Goal: Task Accomplishment & Management: Manage account settings

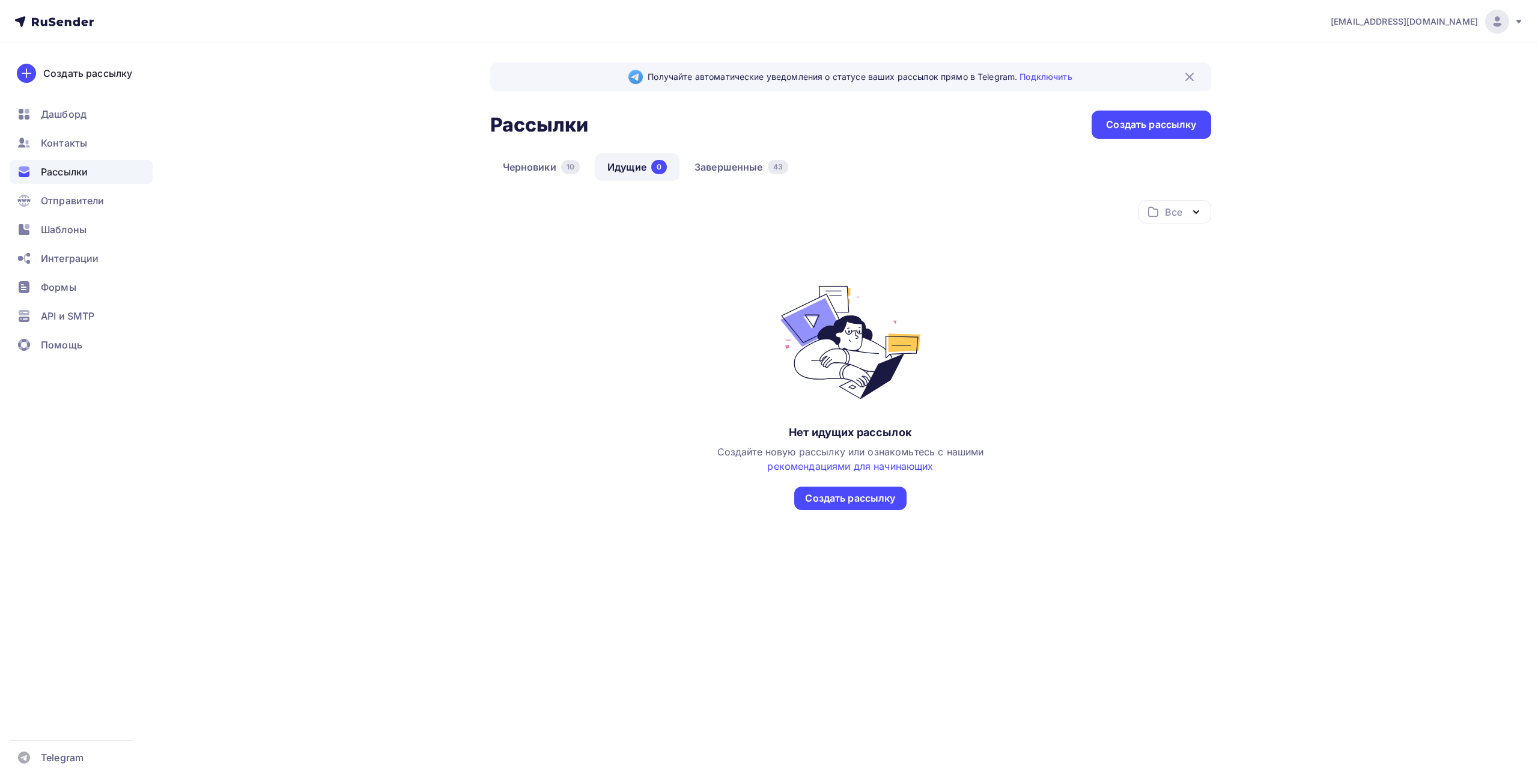
click at [723, 150] on div "Получайте автоматические уведомления о статусе ваших рассылок прямо в Telegram.…" at bounding box center [850, 315] width 721 height 506
click at [726, 164] on link "Завершенные 43" at bounding box center [741, 167] width 119 height 28
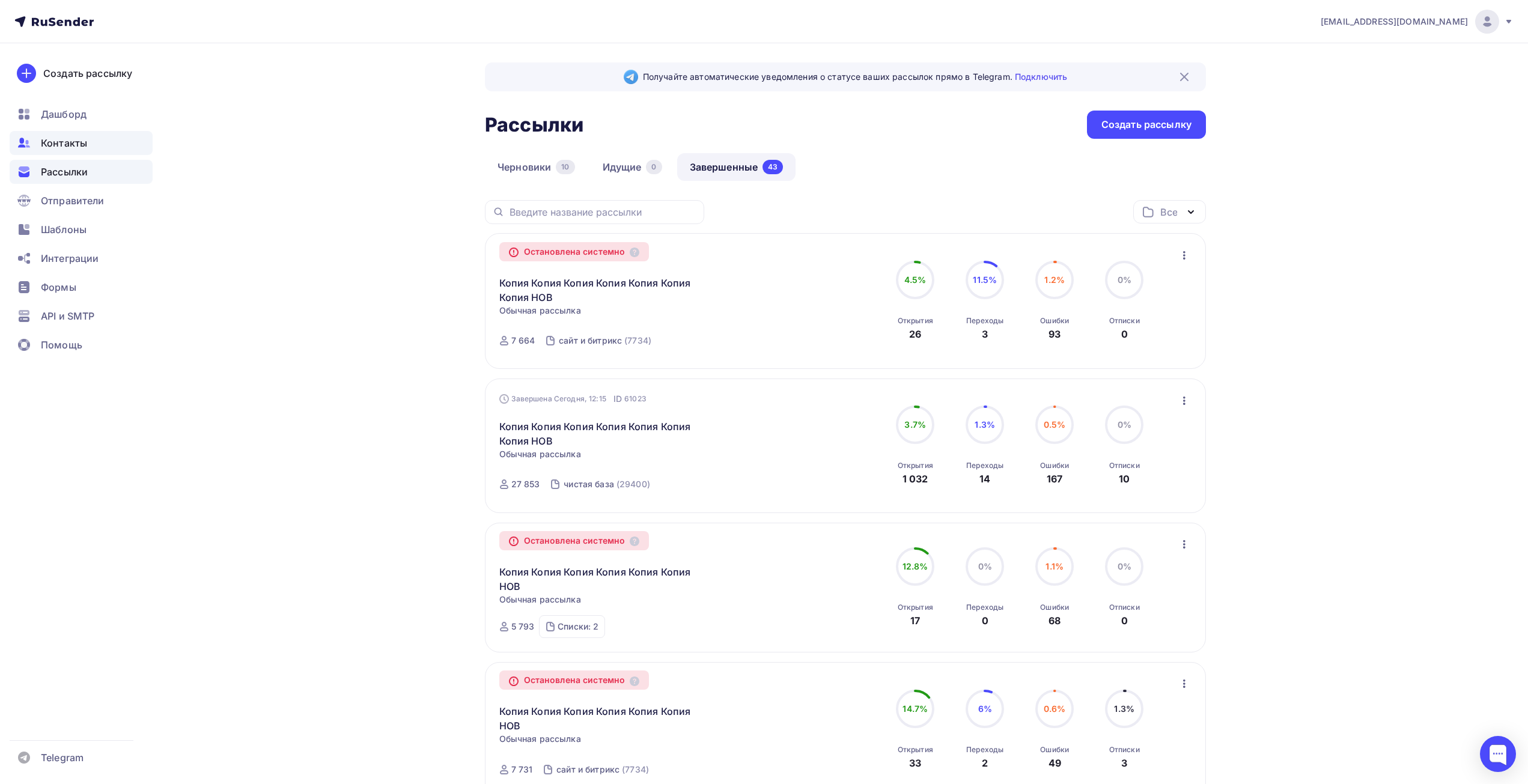
click at [50, 140] on span "Контакты" at bounding box center [64, 143] width 46 height 15
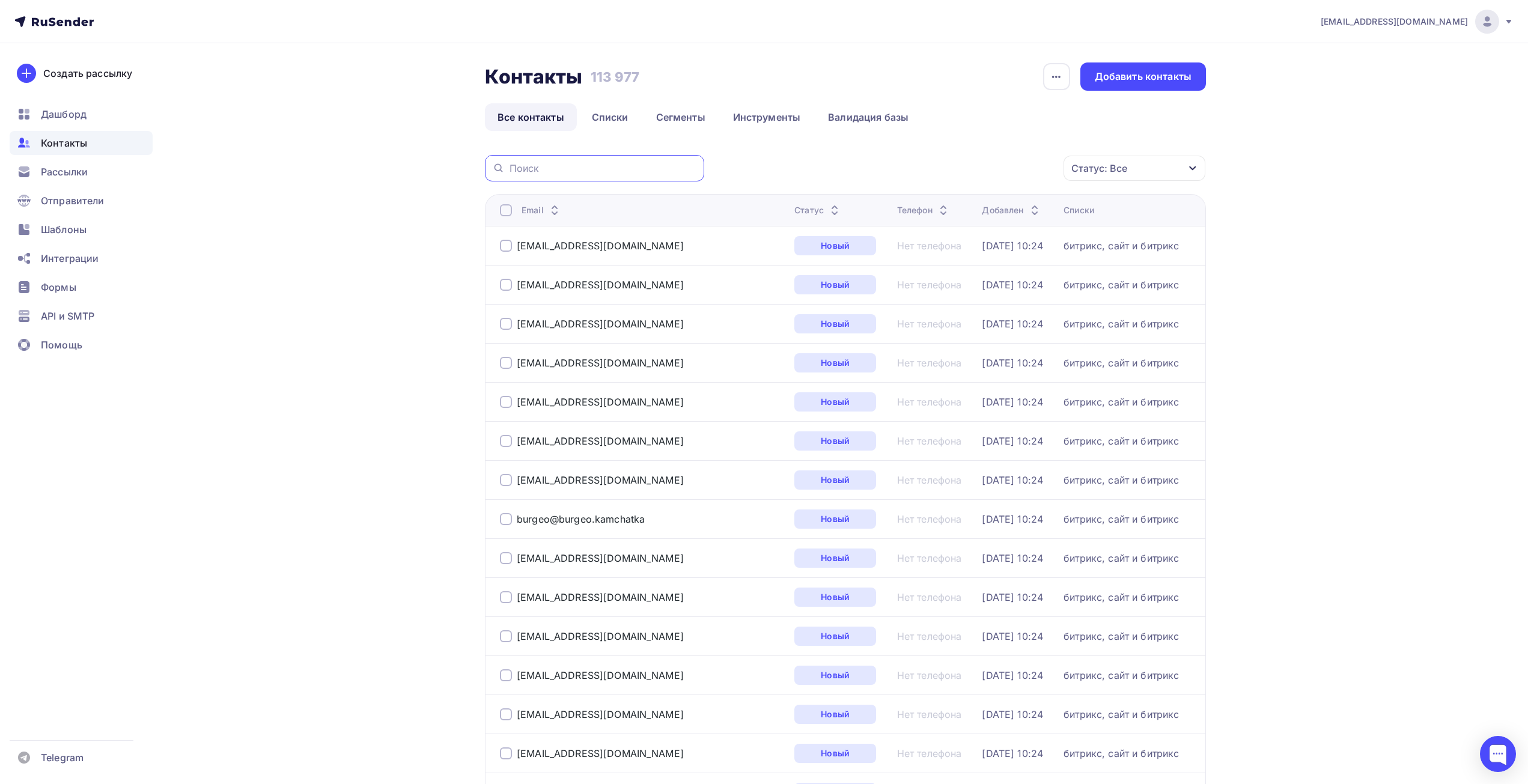
click at [577, 161] on div at bounding box center [595, 168] width 219 height 27
paste input "energokontrol.vl@mail.ru"
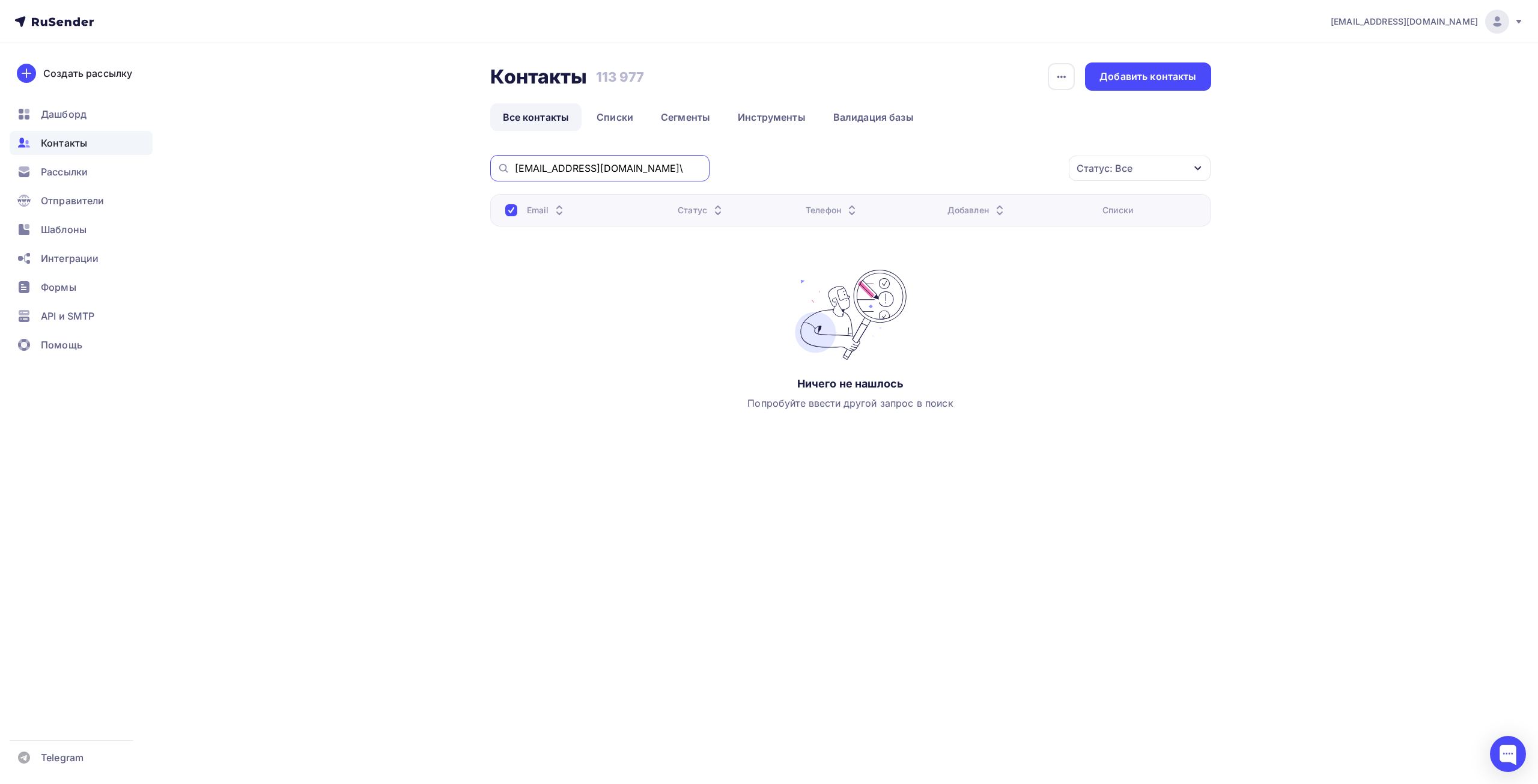
click at [649, 167] on input "energokontrol.vl@mail.ru\" at bounding box center [608, 168] width 187 height 13
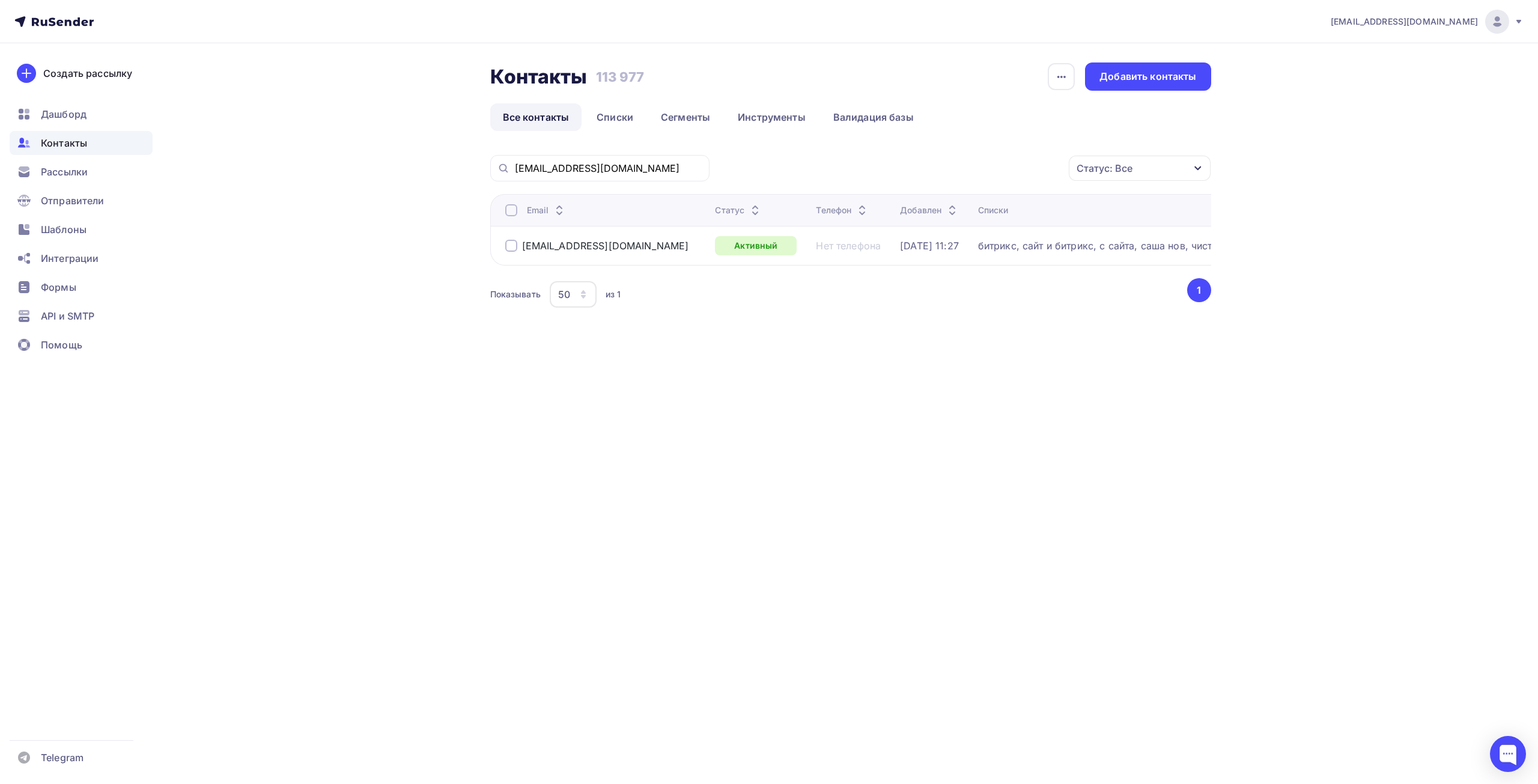
click at [509, 242] on div at bounding box center [511, 246] width 12 height 12
click at [1036, 162] on icon "button" at bounding box center [1044, 168] width 15 height 15
click at [972, 246] on div "Удалить" at bounding box center [979, 252] width 130 height 15
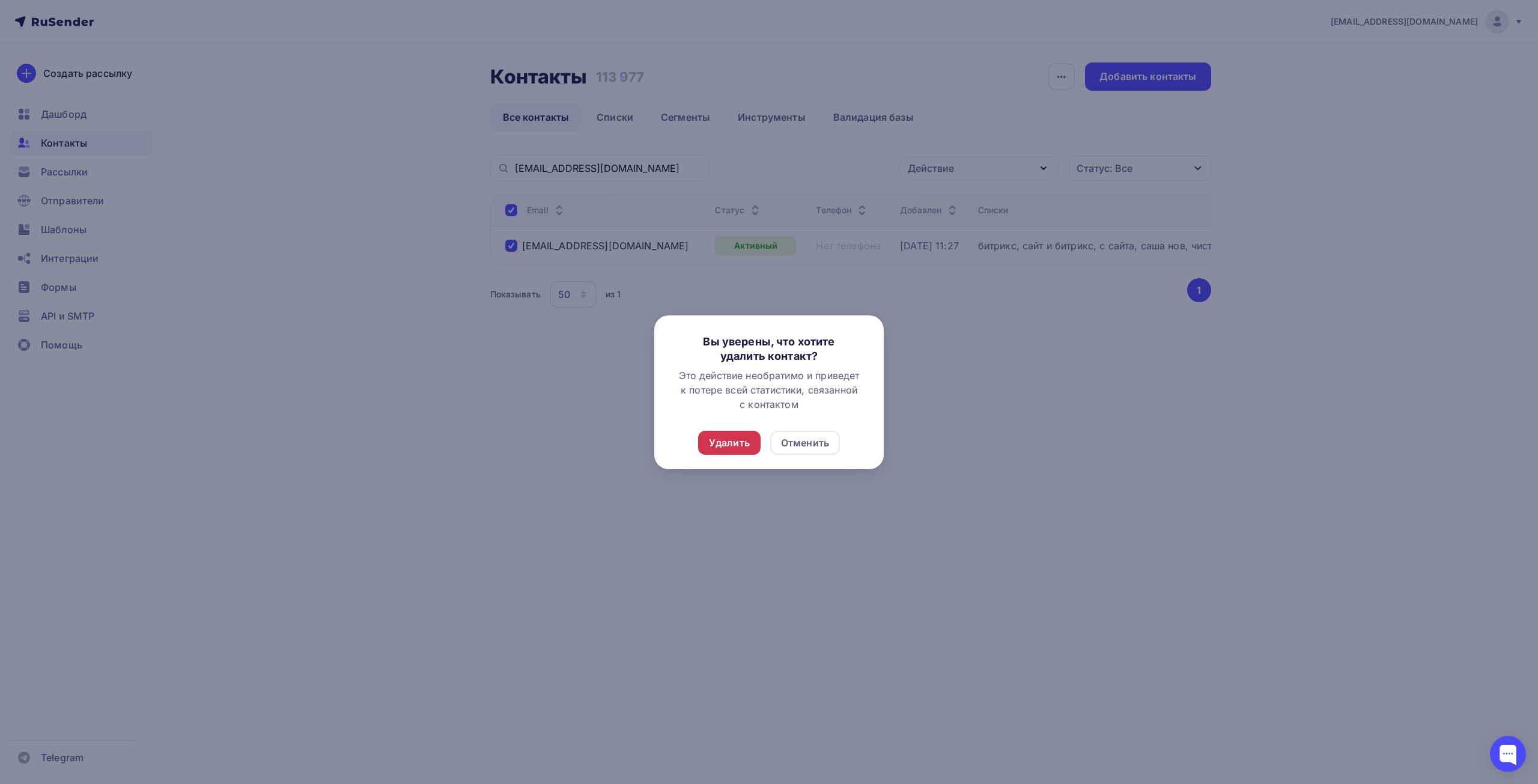
click at [729, 434] on div "Удалить" at bounding box center [729, 443] width 62 height 24
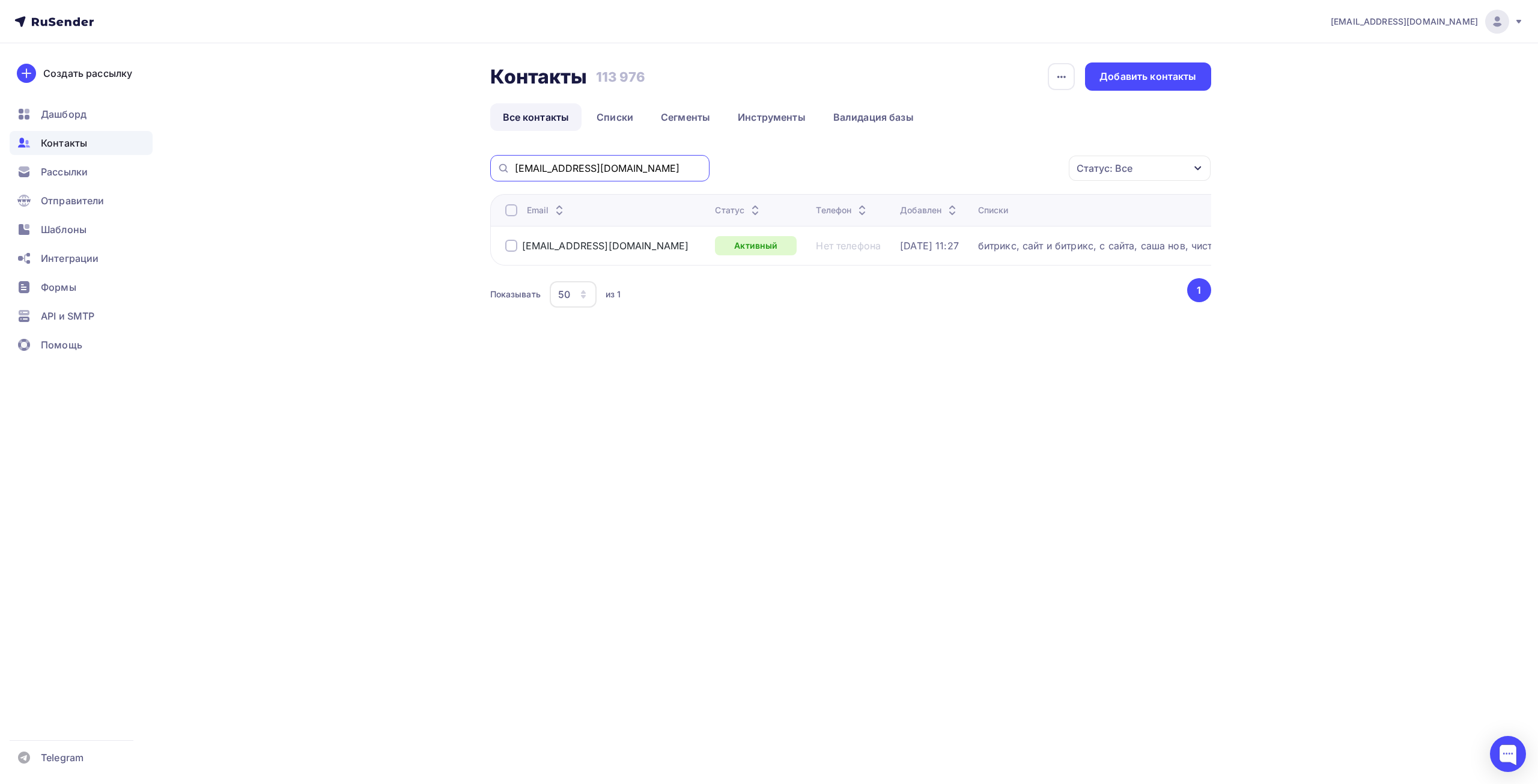
click at [661, 174] on input "energokontrol.vl@mail.ru" at bounding box center [608, 168] width 187 height 13
drag, startPoint x: 651, startPoint y: 166, endPoint x: 487, endPoint y: 171, distance: 164.1
click at [487, 171] on div "Контакты Контакты 113 976 113 976 История импорта Добавить контакты Все контакт…" at bounding box center [769, 215] width 985 height 344
click at [505, 246] on div at bounding box center [511, 246] width 12 height 12
click at [917, 179] on div "Действие" at bounding box center [979, 168] width 159 height 24
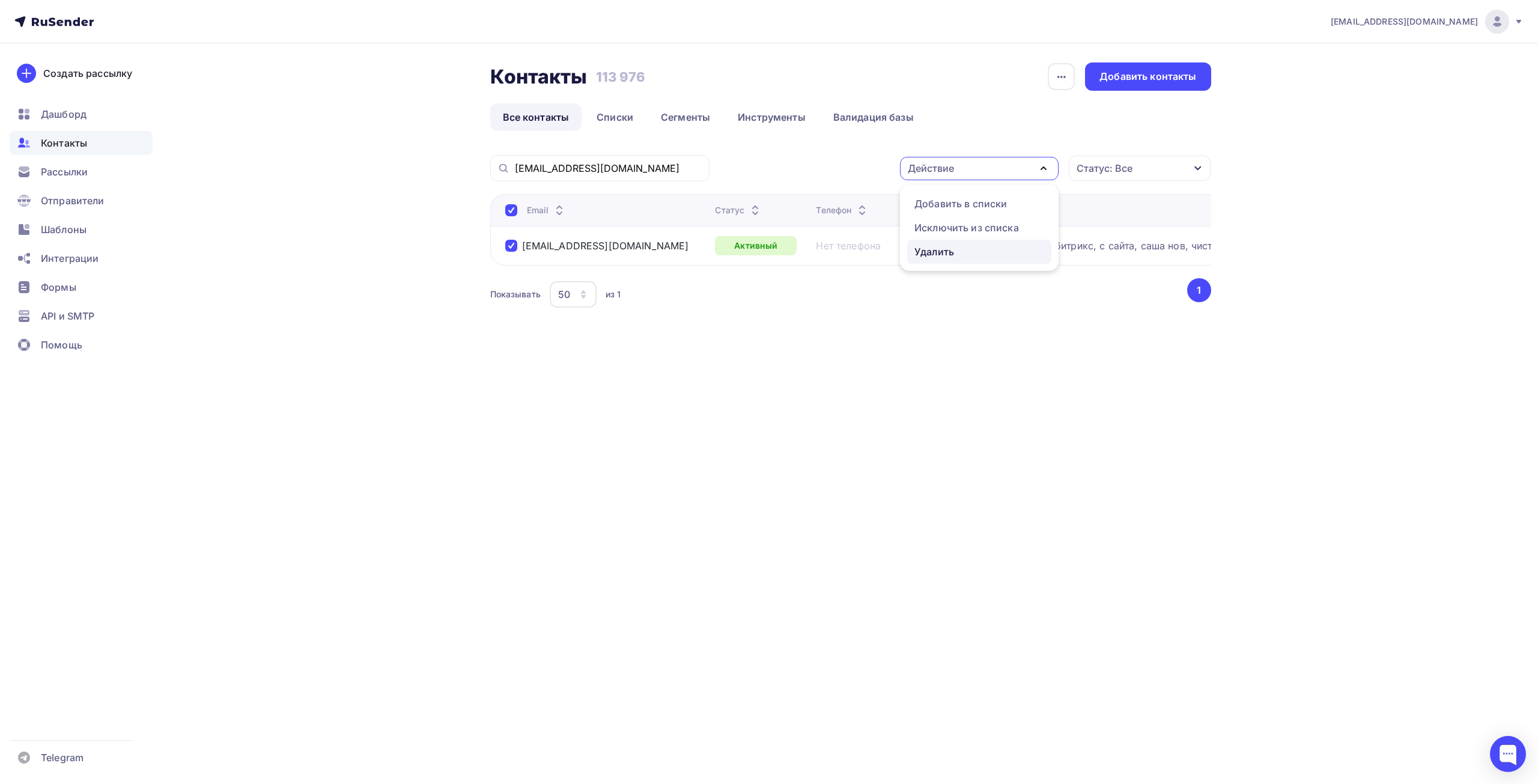
click at [926, 257] on div "Удалить" at bounding box center [934, 252] width 39 height 15
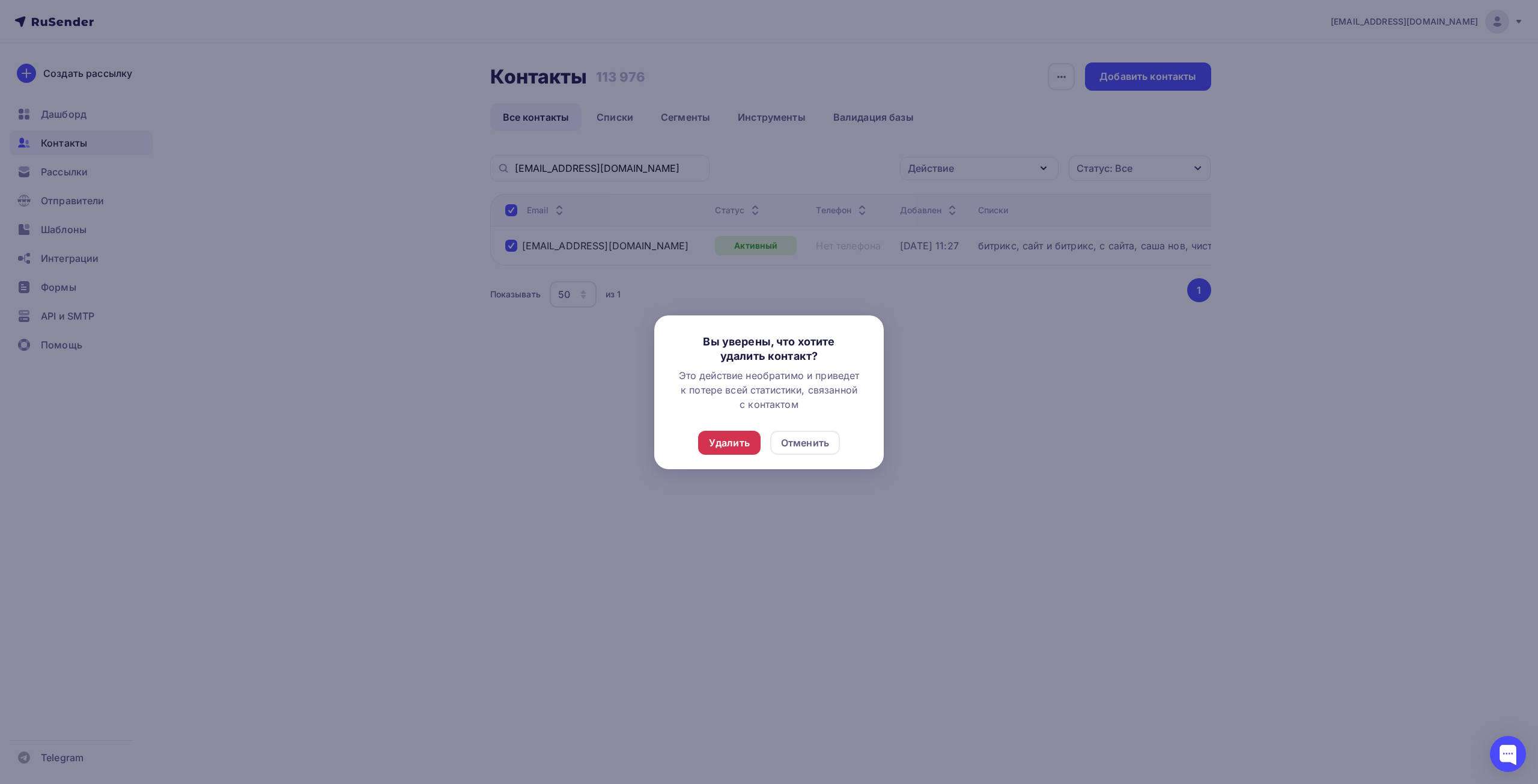
click at [754, 435] on div "Удалить" at bounding box center [729, 443] width 62 height 24
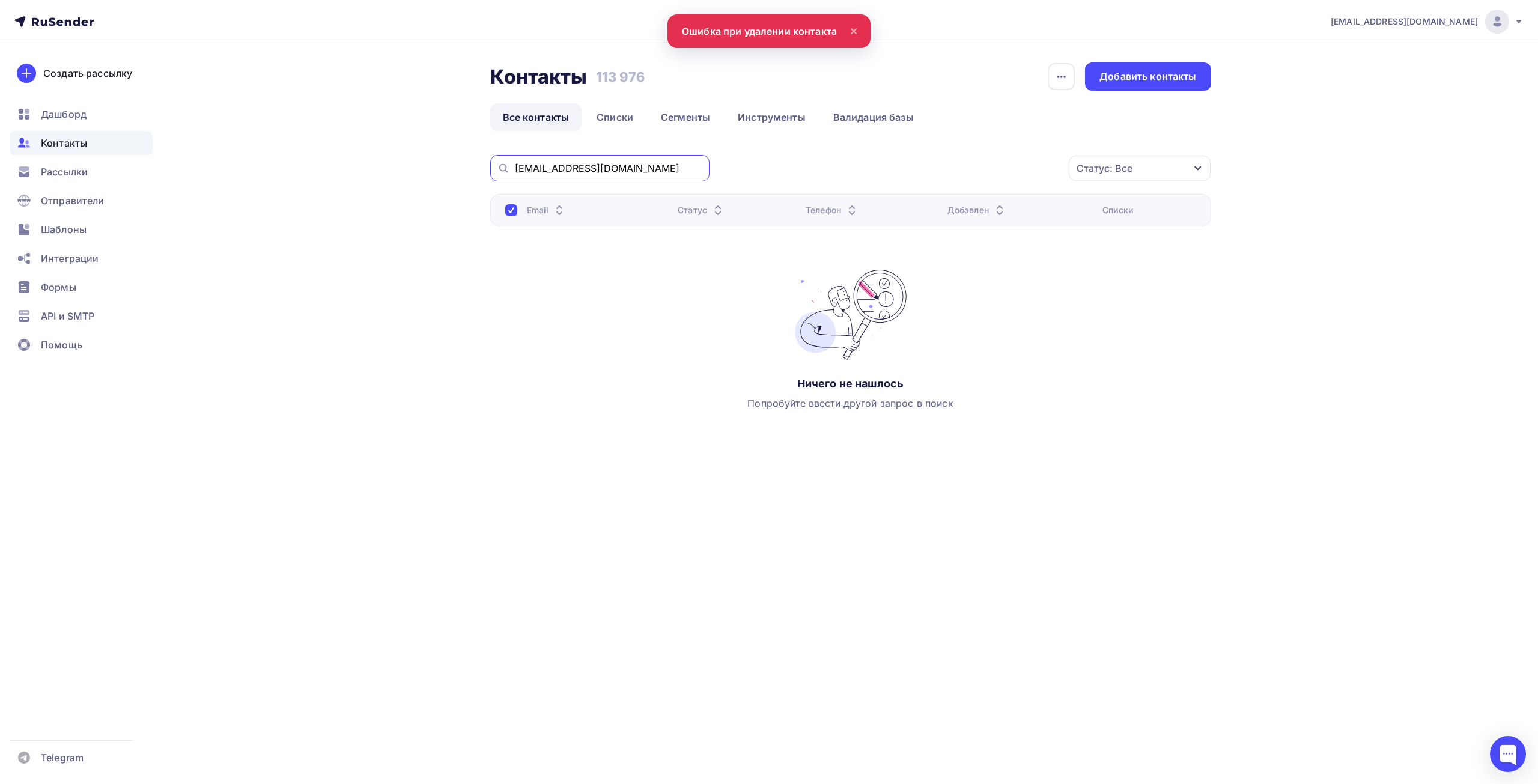
drag, startPoint x: 643, startPoint y: 168, endPoint x: 491, endPoint y: 168, distance: 152.0
click at [491, 168] on div "energokontrol.vl@mail.ru" at bounding box center [600, 168] width 219 height 27
paste input "newdv"
type input "newdv.vl@mail.ru"
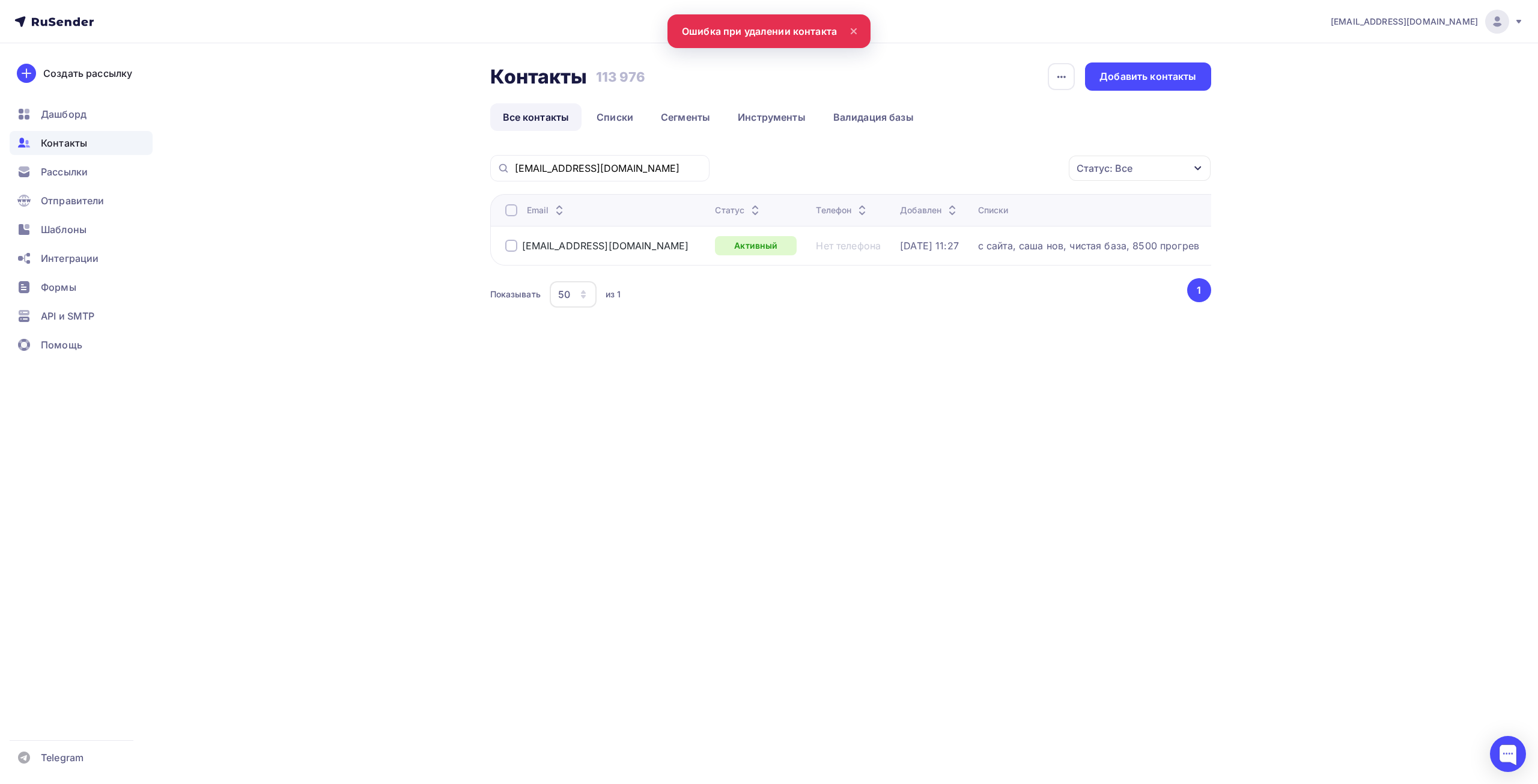
click at [512, 245] on div at bounding box center [511, 246] width 12 height 12
click at [956, 165] on div "Действие" at bounding box center [979, 168] width 159 height 24
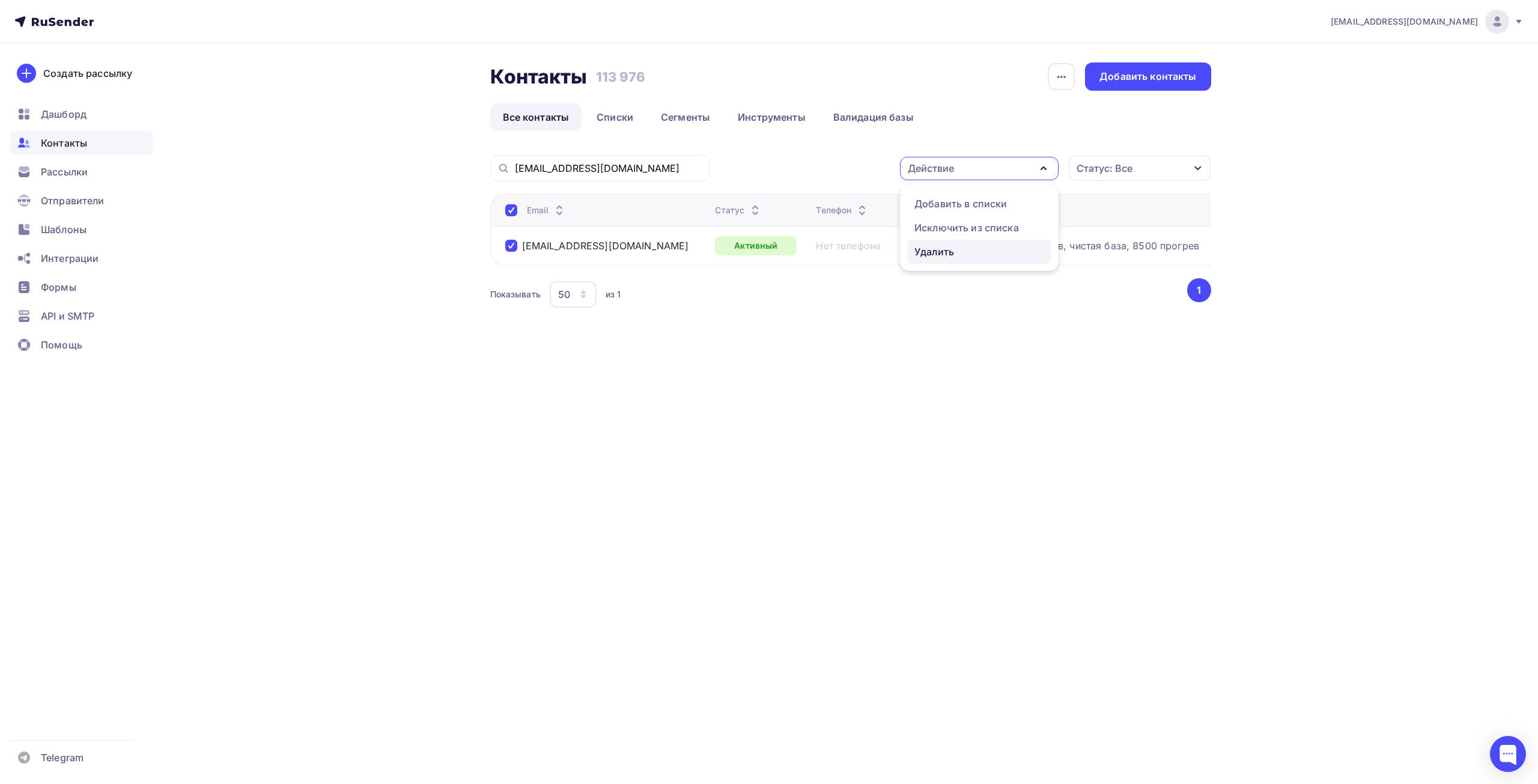
click at [940, 257] on div "Удалить" at bounding box center [934, 252] width 39 height 15
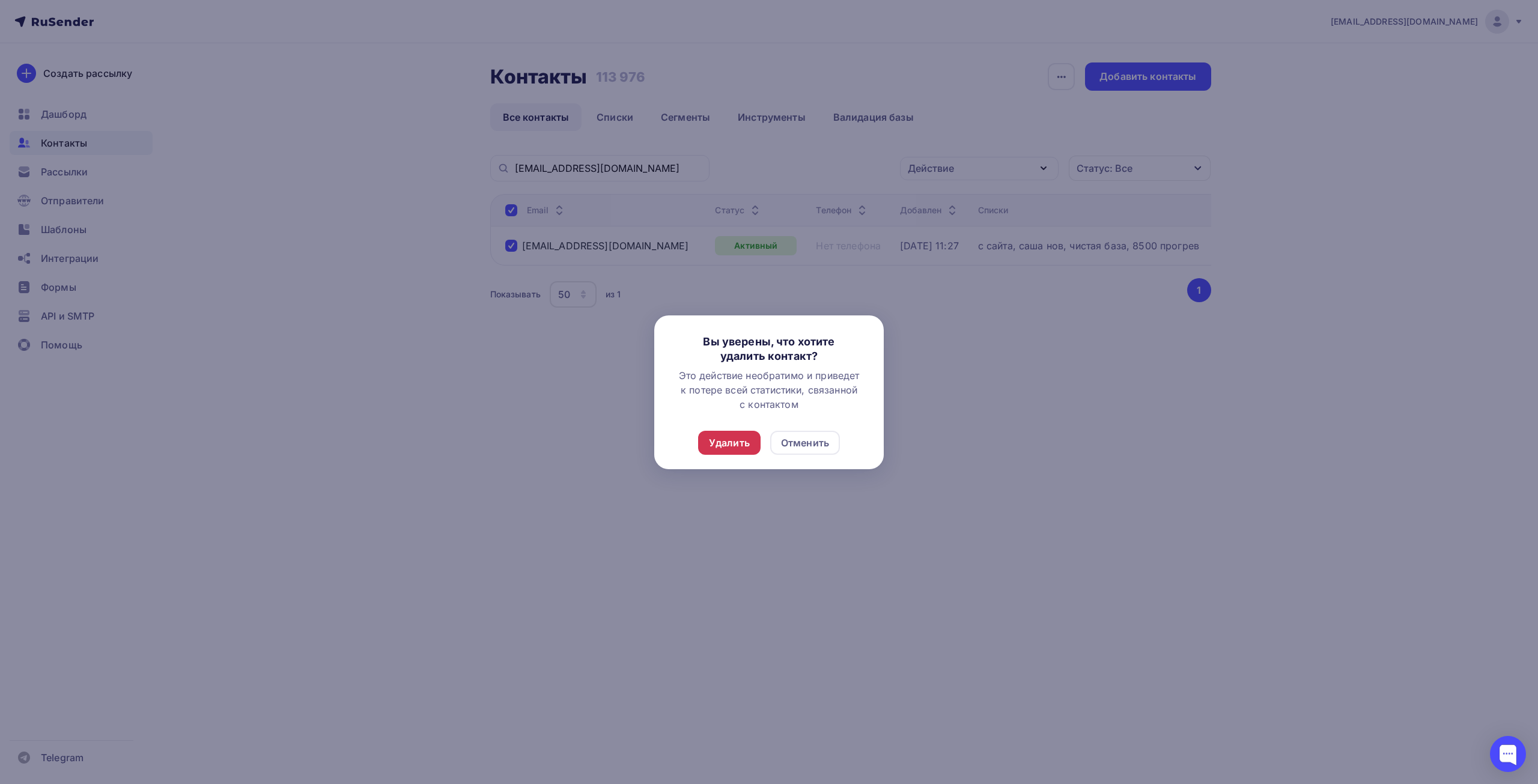
click at [749, 441] on div "Удалить" at bounding box center [729, 443] width 41 height 15
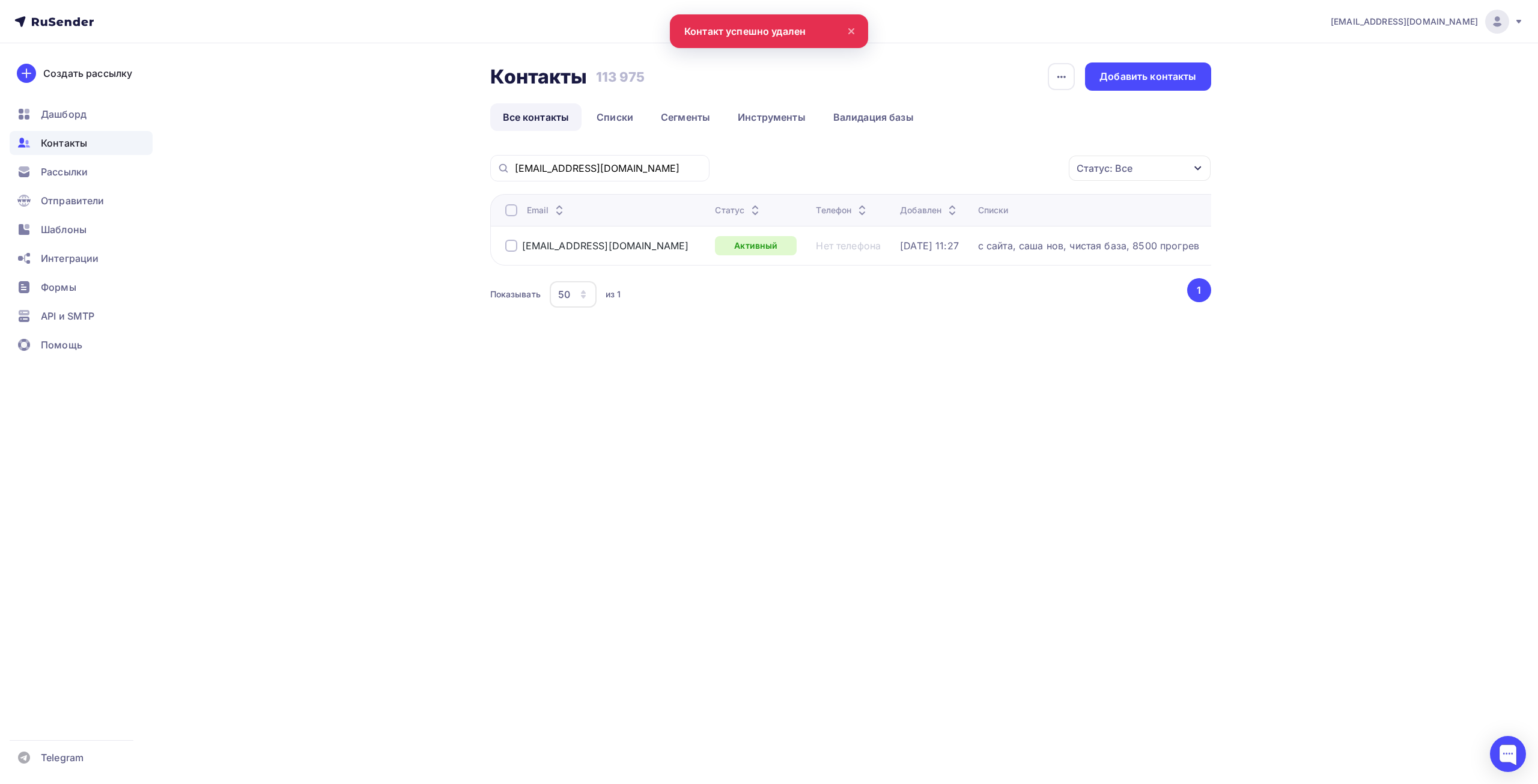
click at [506, 245] on div at bounding box center [511, 246] width 12 height 12
click at [943, 160] on div "Действие" at bounding box center [979, 168] width 159 height 24
click at [927, 254] on div "Удалить" at bounding box center [934, 252] width 39 height 15
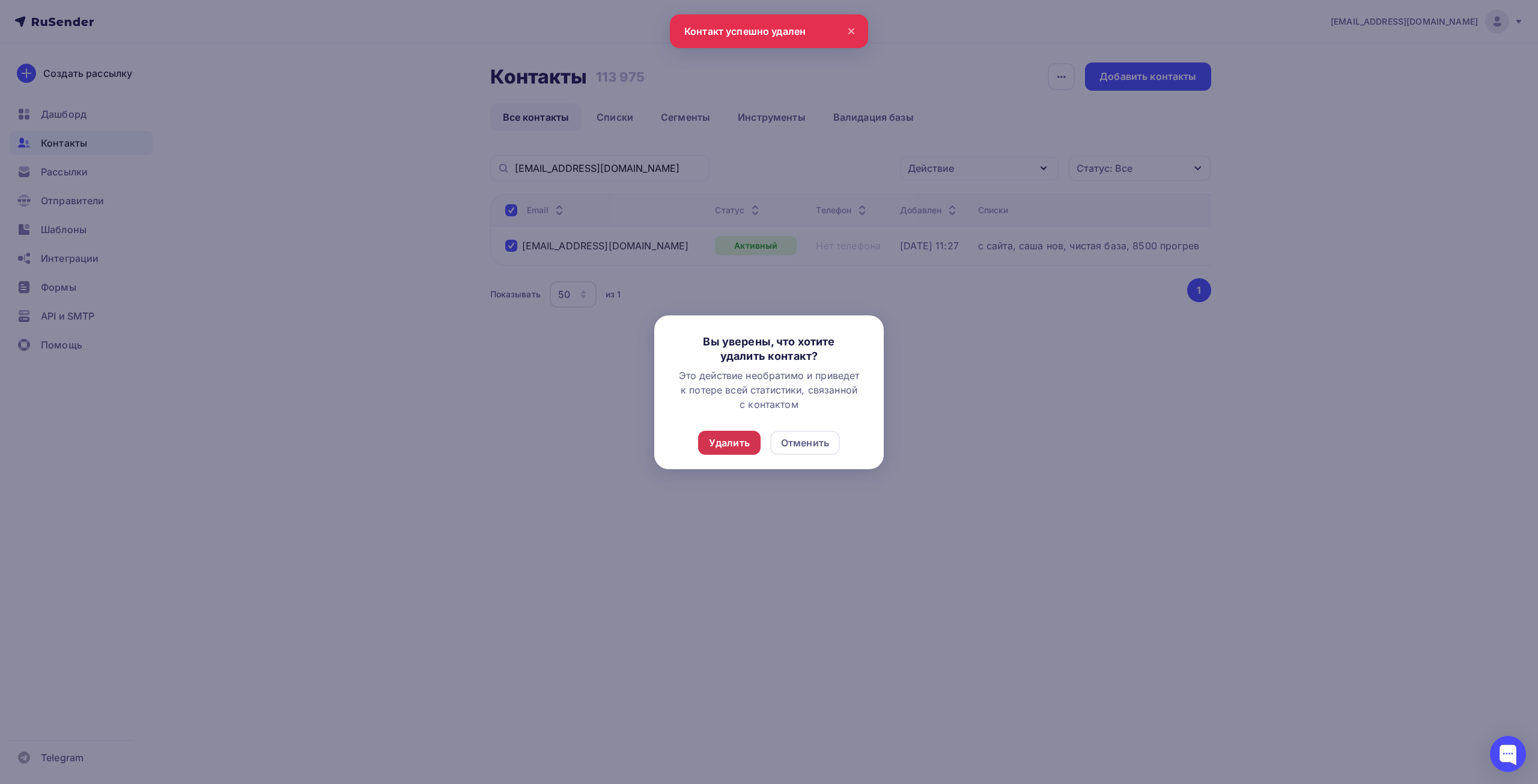
click at [724, 448] on div "Удалить" at bounding box center [729, 443] width 41 height 15
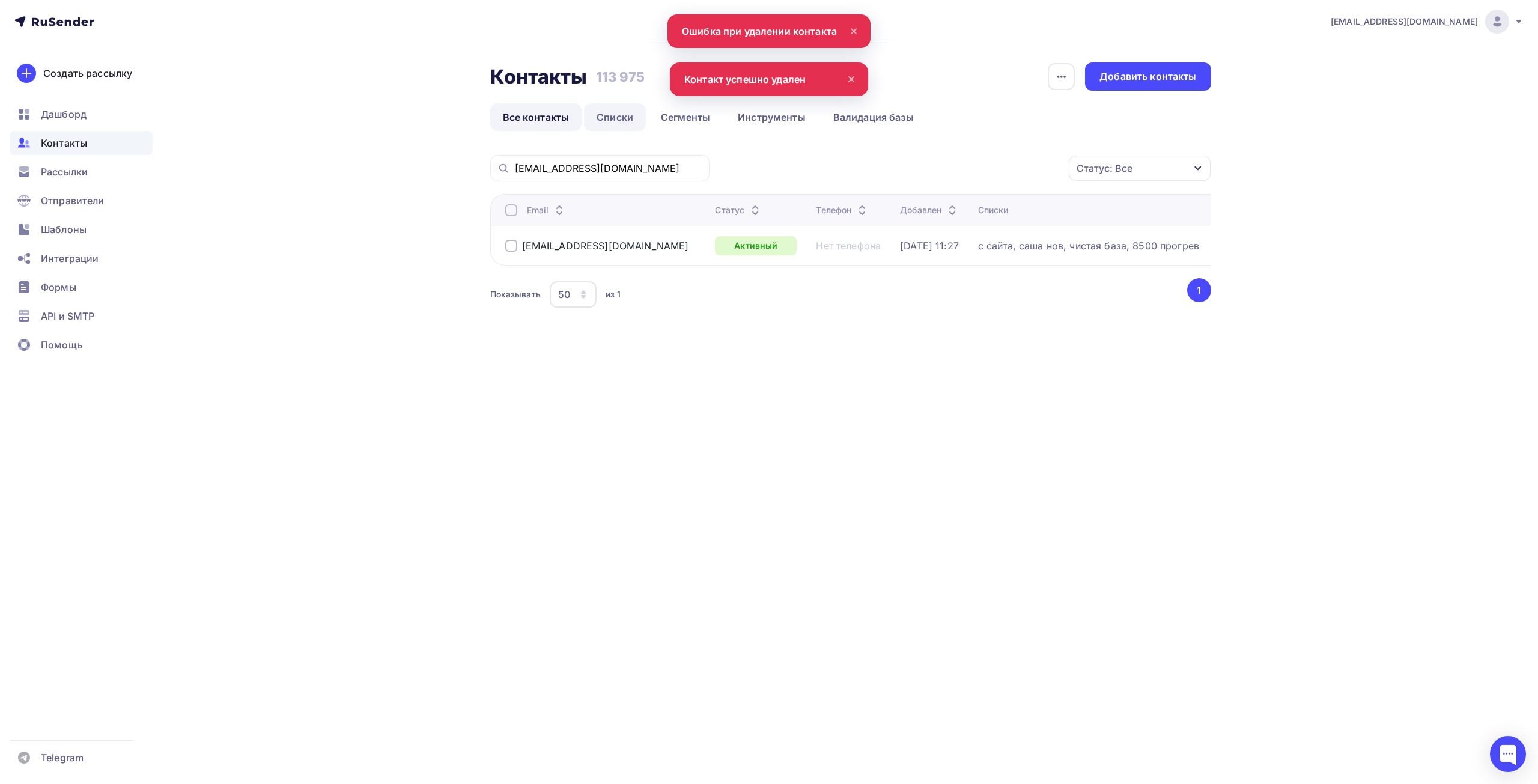
click at [623, 121] on link "Списки" at bounding box center [615, 117] width 62 height 28
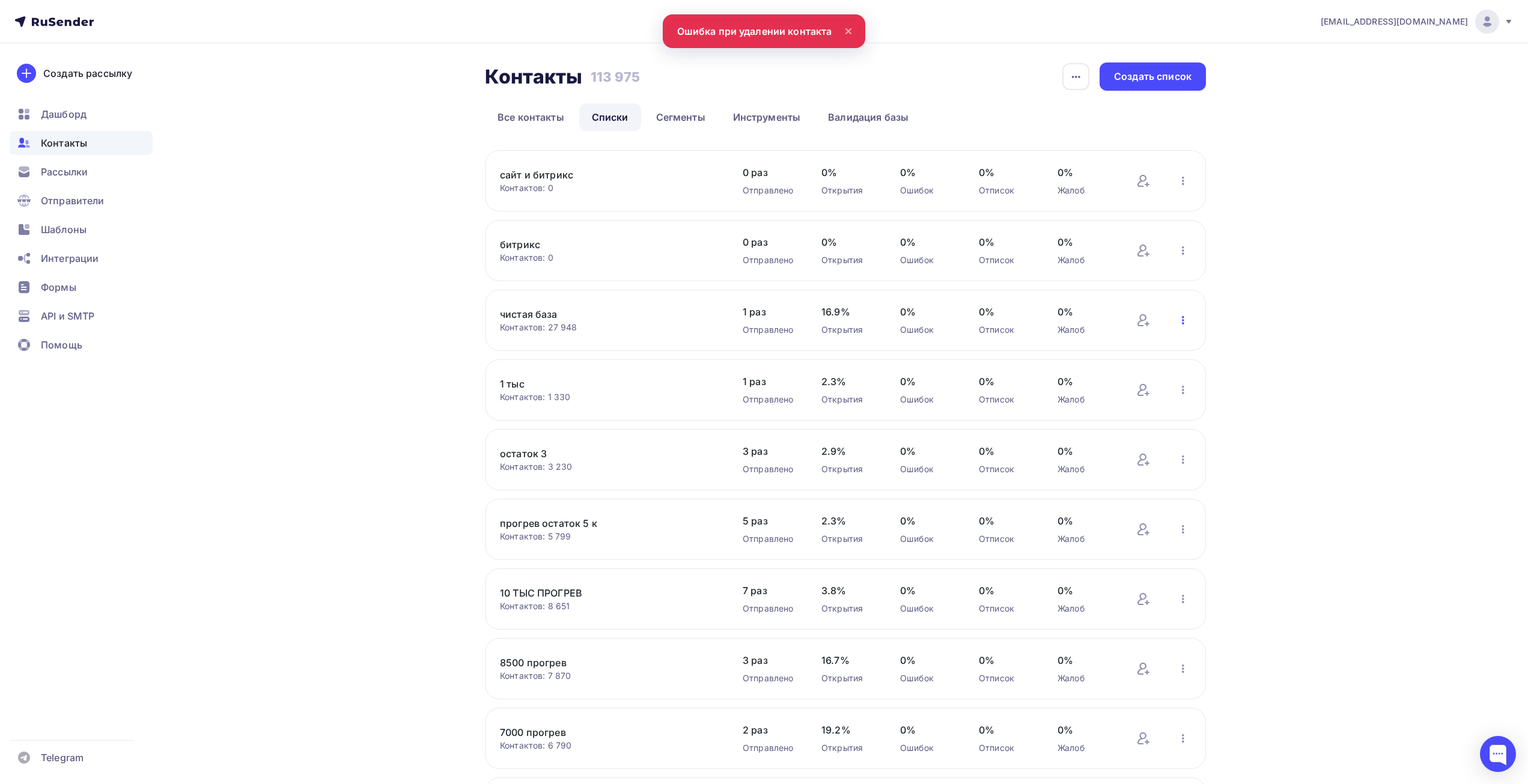
click at [1177, 319] on icon "button" at bounding box center [1183, 320] width 15 height 15
click at [1087, 510] on div "Удалить" at bounding box center [1104, 507] width 168 height 19
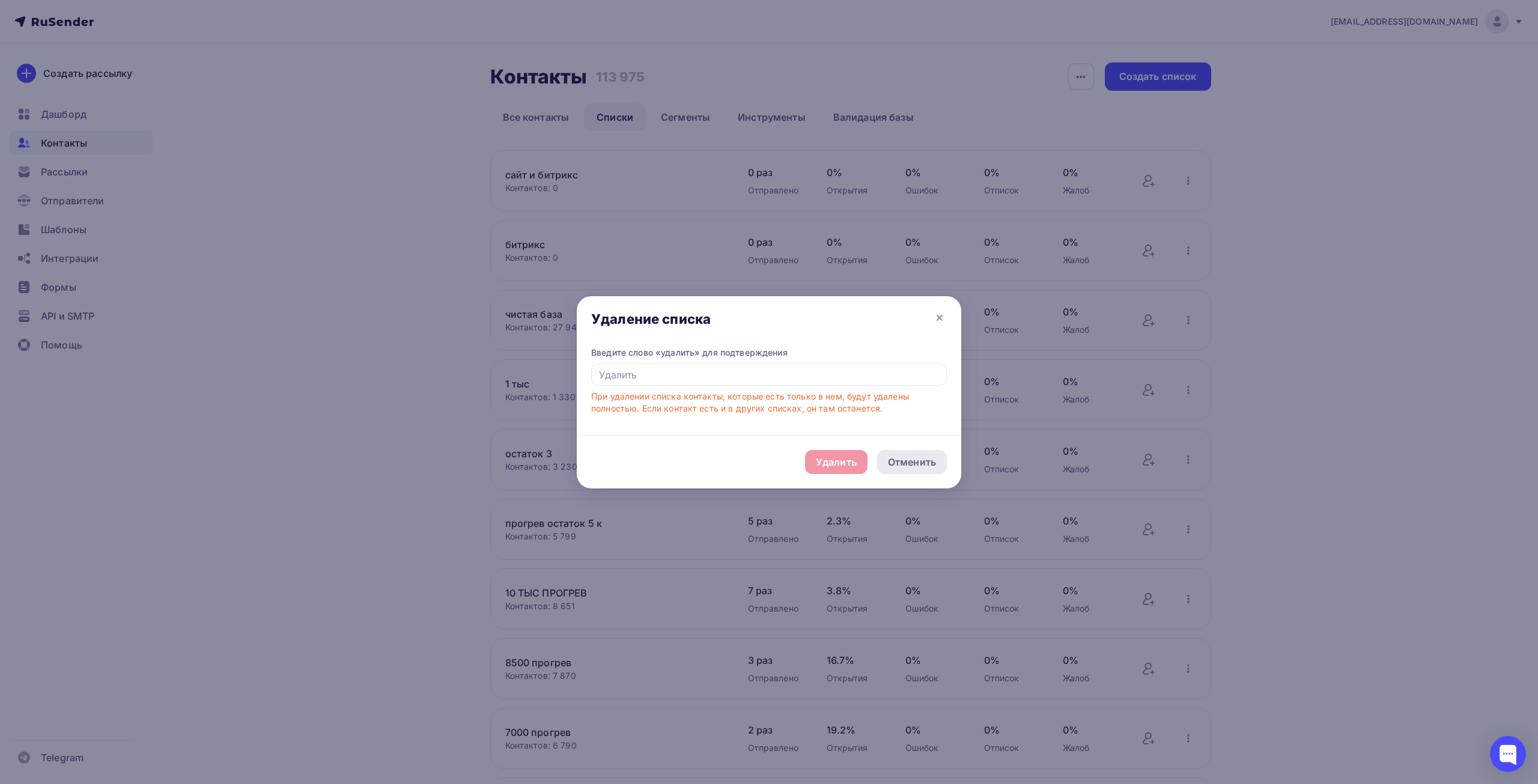
click at [925, 457] on div "Отменить" at bounding box center [912, 462] width 48 height 15
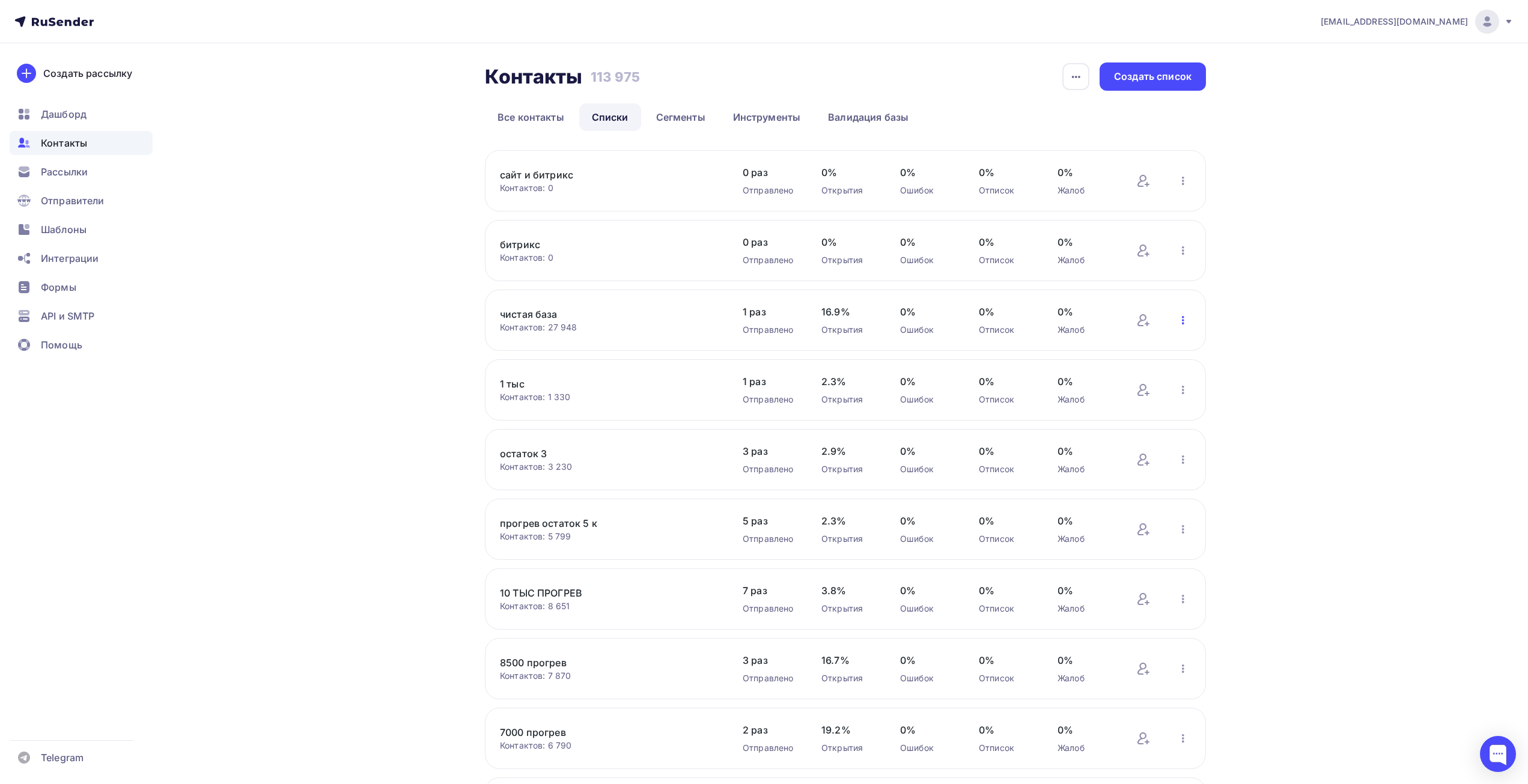
click at [1183, 315] on icon "button" at bounding box center [1183, 320] width 15 height 15
click at [1074, 464] on div "Актуализация контактов" at bounding box center [1104, 469] width 168 height 19
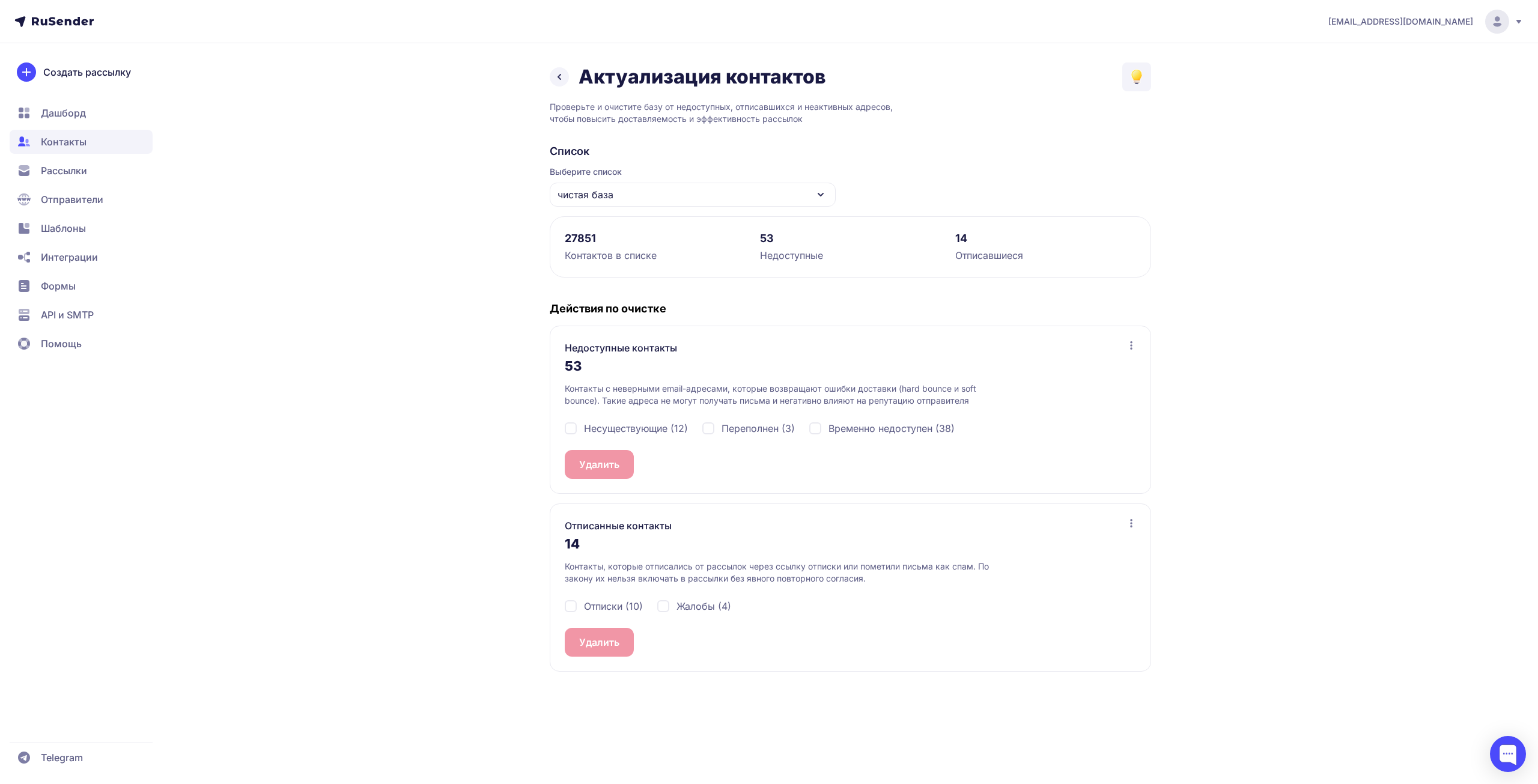
click at [634, 424] on span "Несуществующие (12)" at bounding box center [636, 428] width 104 height 15
checkbox input "true"
click at [752, 426] on span "Переполнен (3)" at bounding box center [758, 428] width 73 height 15
checkbox input "true"
click at [899, 423] on span "Временно недоступен (38)" at bounding box center [892, 428] width 126 height 15
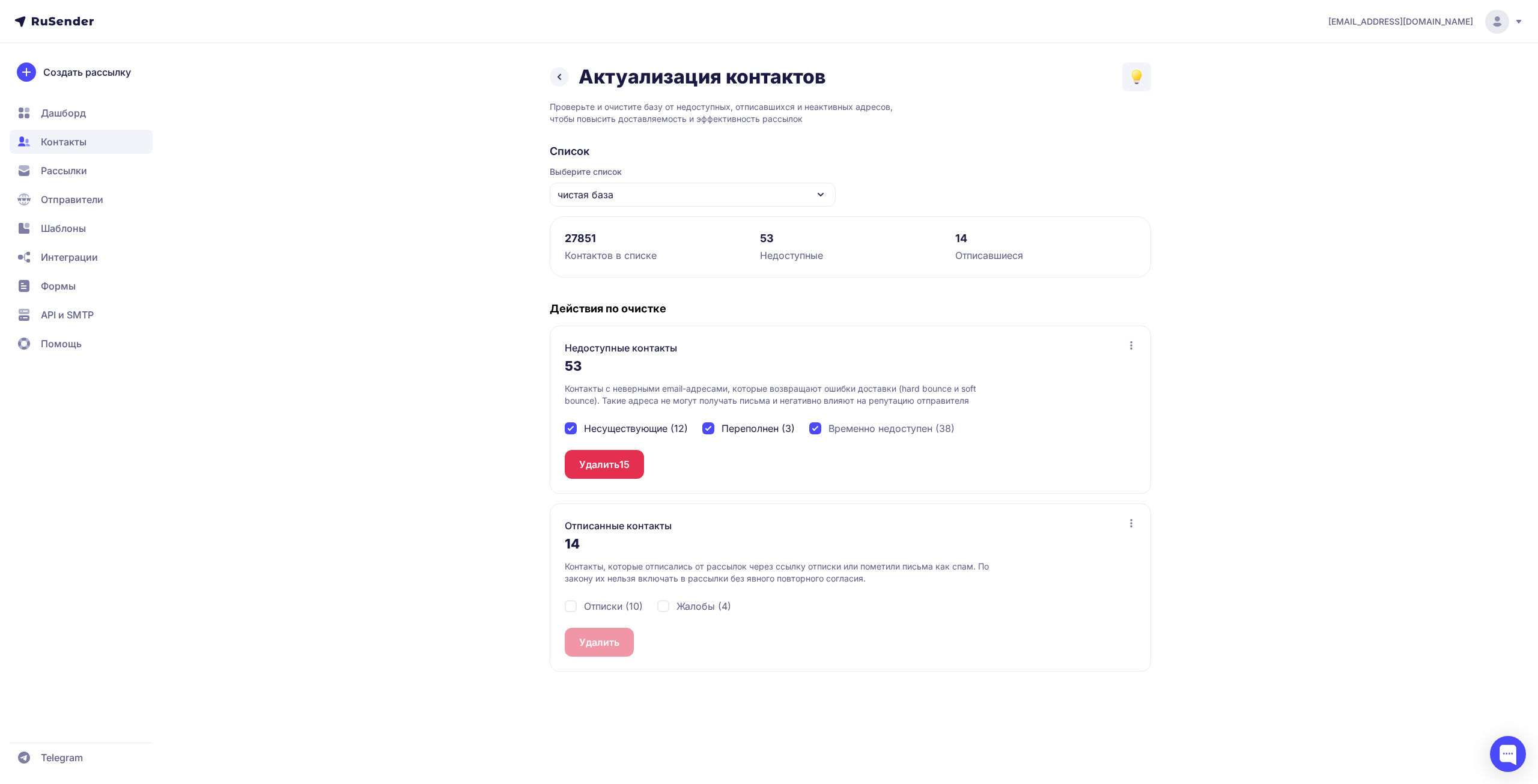
checkbox input "true"
click at [623, 456] on button "Удалить 53" at bounding box center [605, 464] width 81 height 29
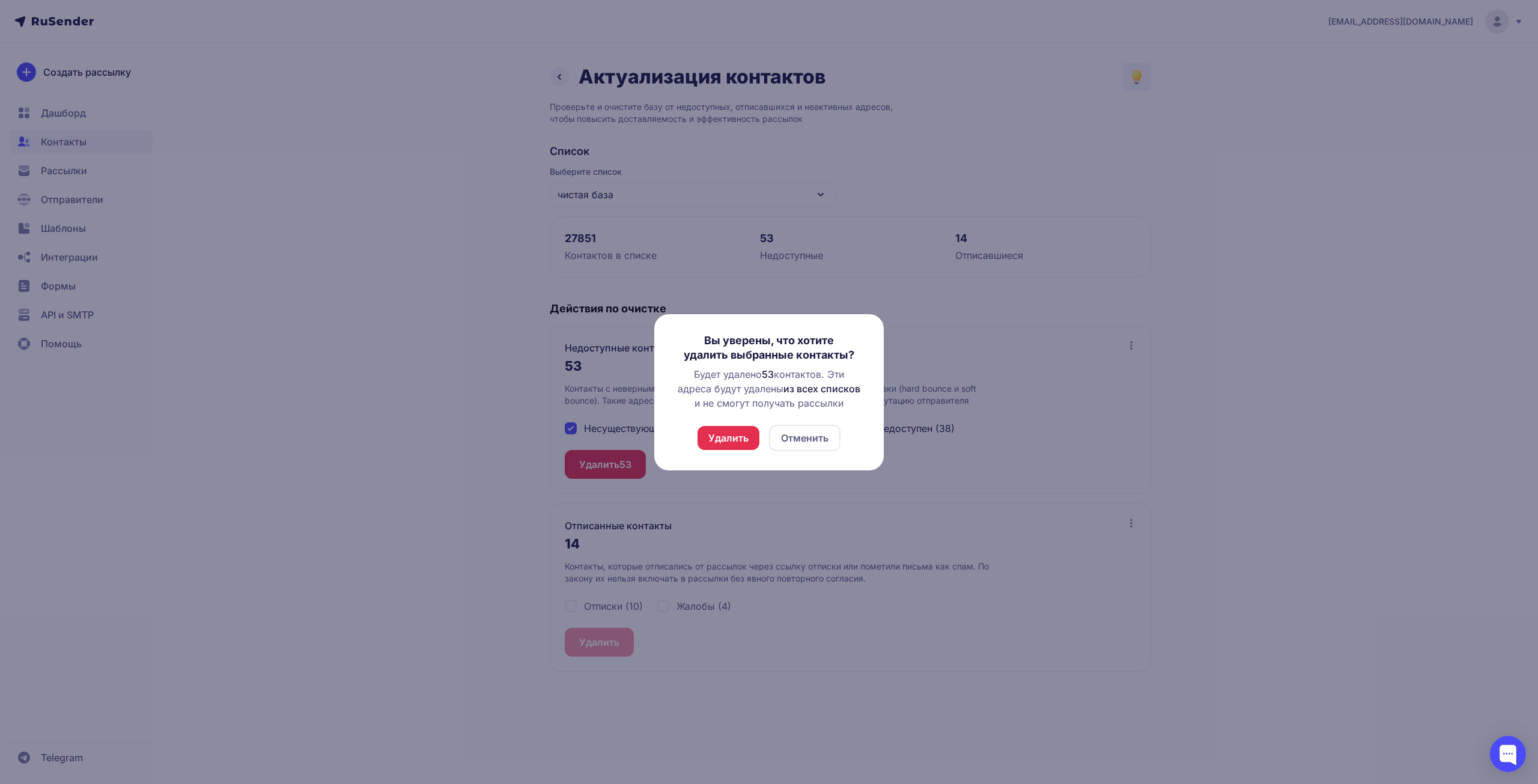
click at [729, 435] on button "Удалить" at bounding box center [729, 438] width 62 height 24
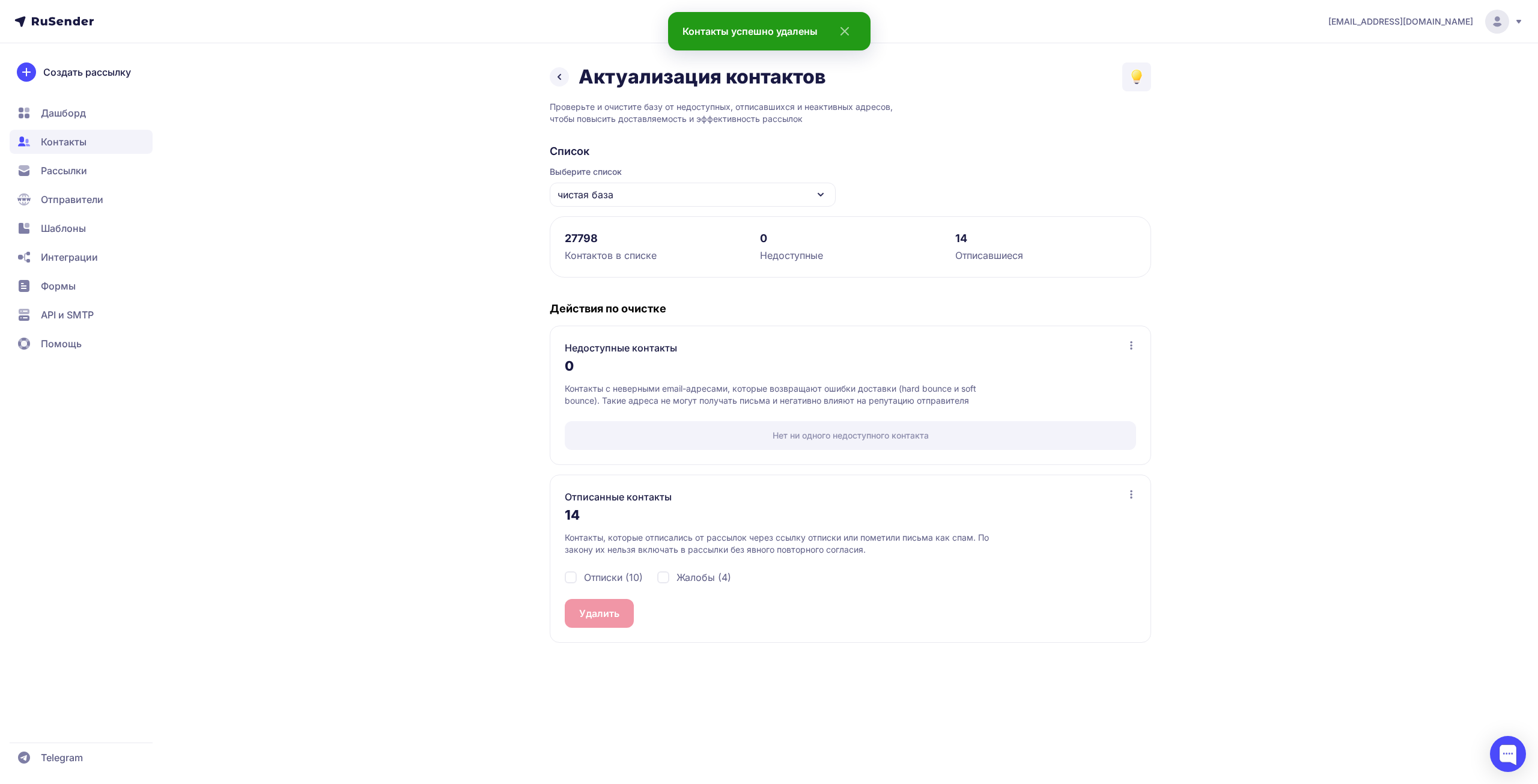
click at [622, 580] on span "Отписки (10)" at bounding box center [613, 577] width 59 height 15
checkbox input "true"
click at [723, 578] on span "Жалобы (4)" at bounding box center [704, 577] width 55 height 15
checkbox input "true"
click at [600, 605] on button "Удалить 14" at bounding box center [605, 613] width 80 height 29
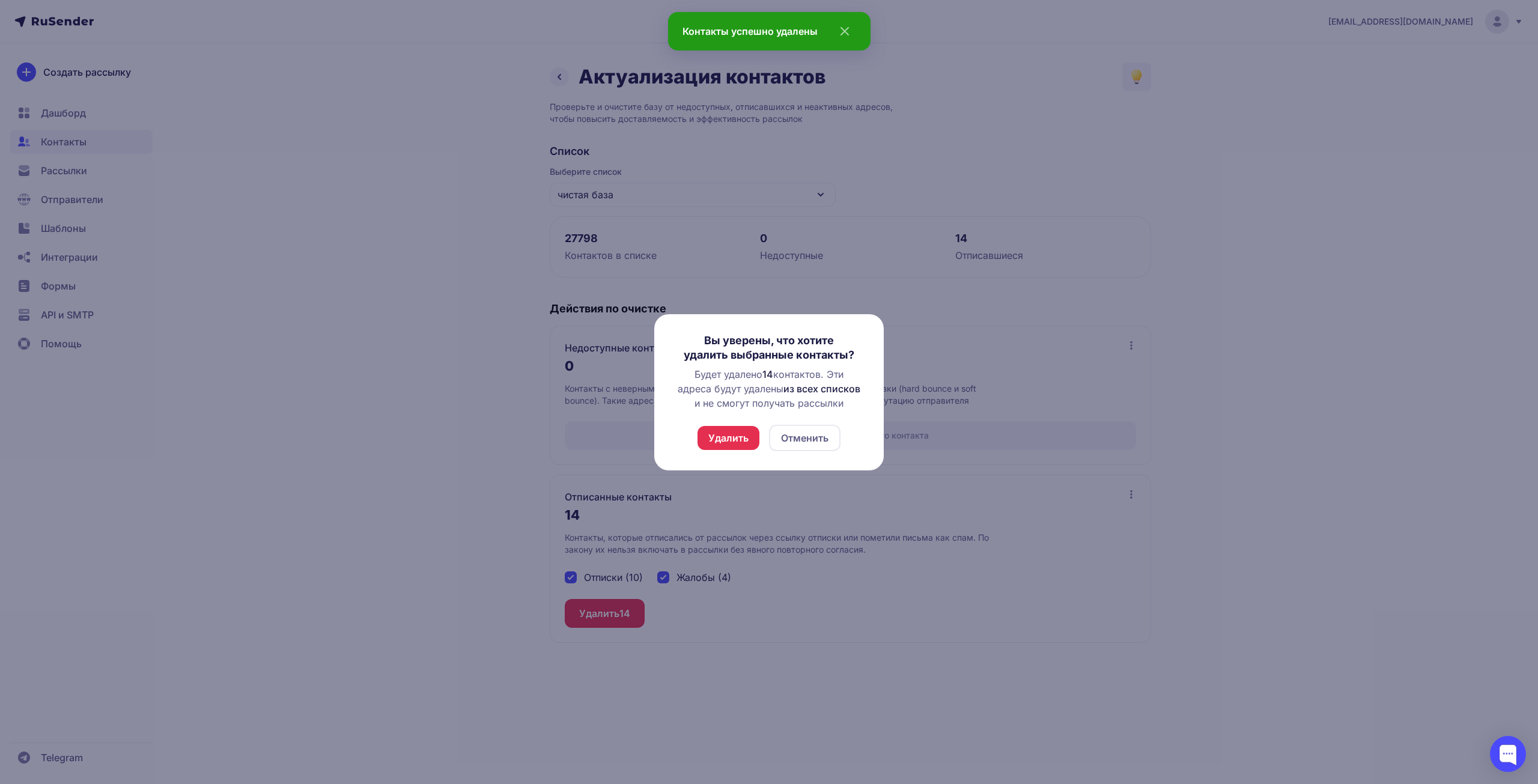
click at [716, 445] on button "Удалить" at bounding box center [729, 438] width 62 height 24
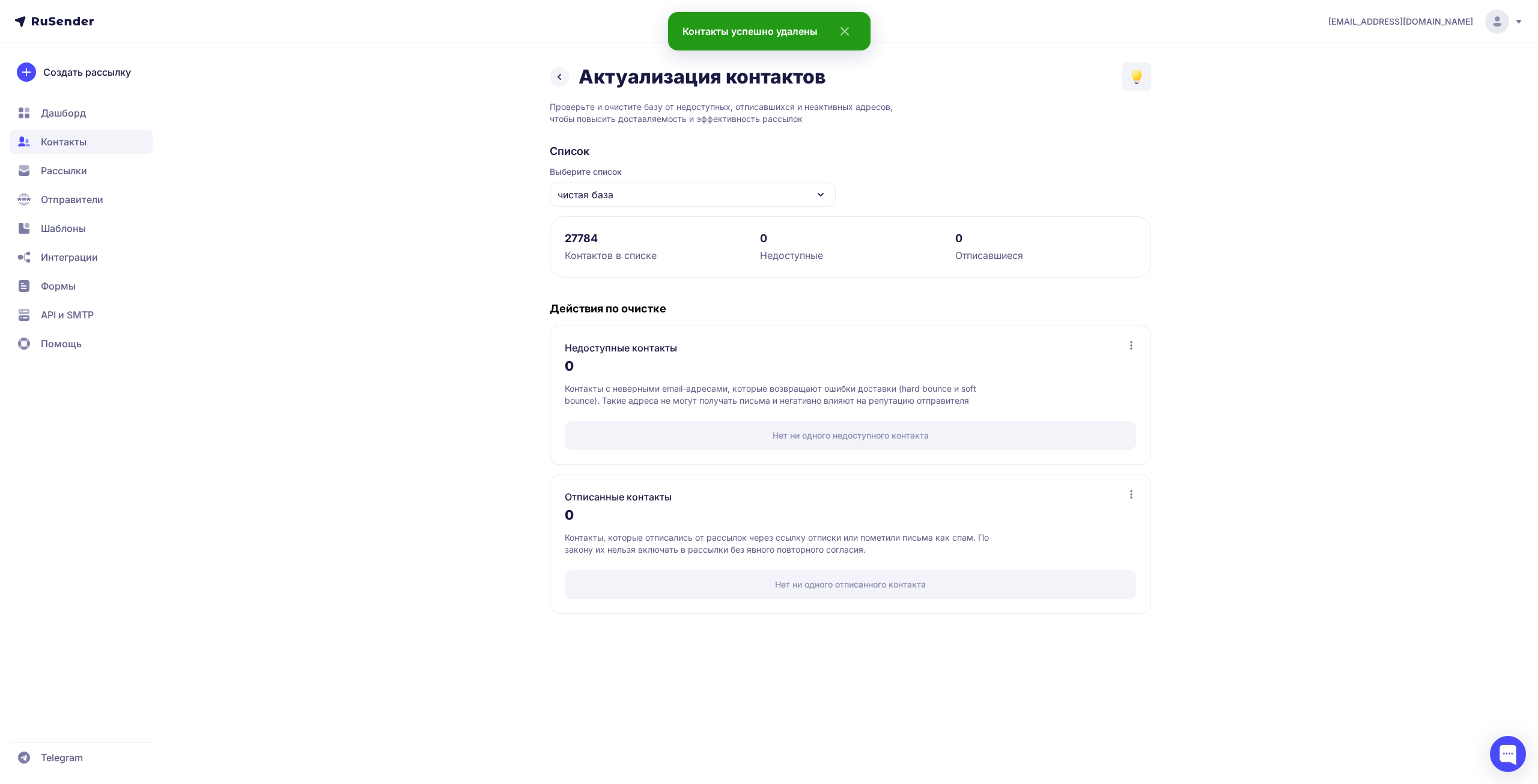
click at [556, 76] on icon at bounding box center [560, 77] width 15 height 15
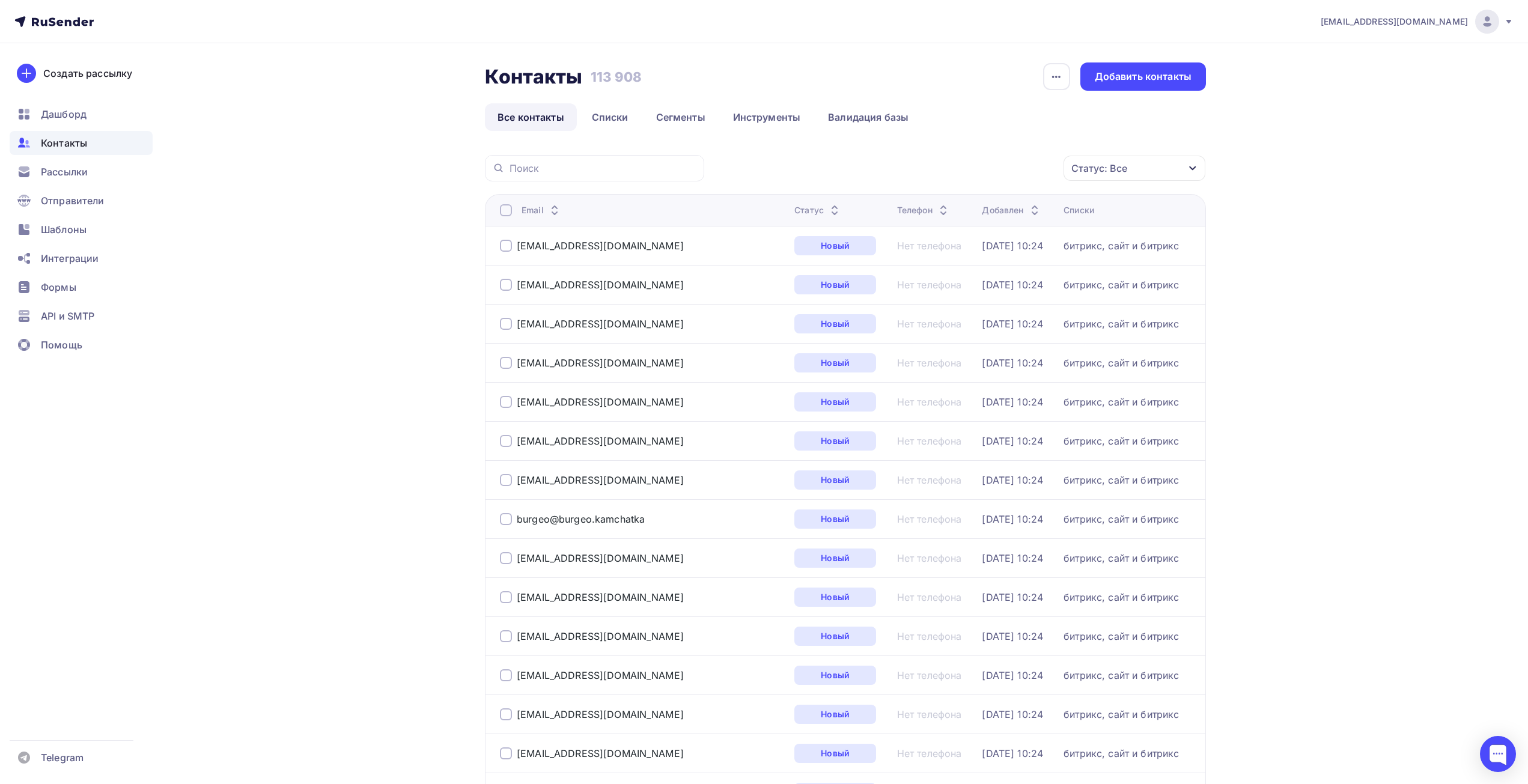
click at [604, 97] on div "Контакты Контакты 113 908 113 908 История импорта Добавить контакты Все контакт…" at bounding box center [845, 96] width 721 height 68
click at [601, 116] on link "Списки" at bounding box center [610, 117] width 62 height 28
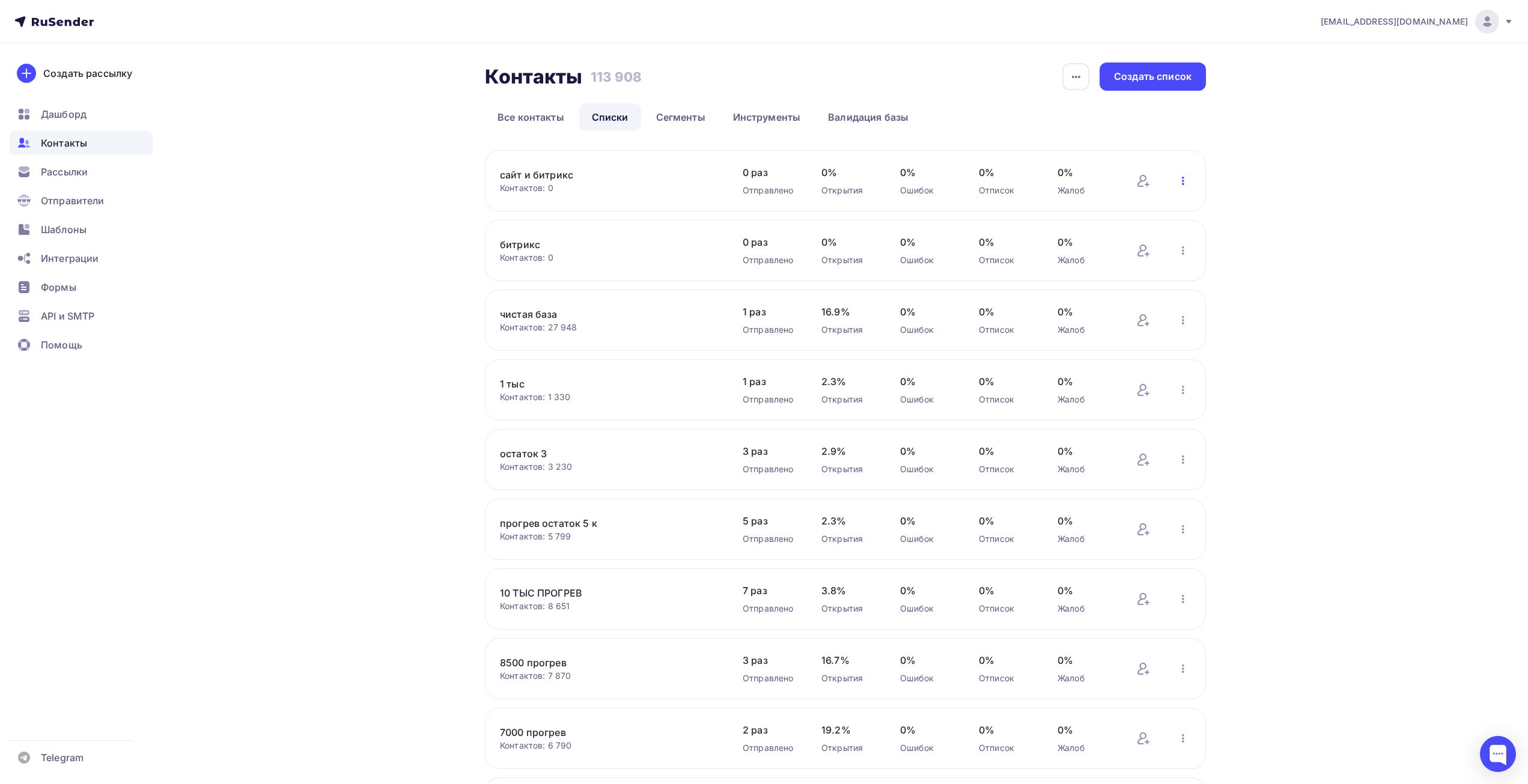
click at [1184, 176] on icon "button" at bounding box center [1183, 181] width 15 height 15
click at [1074, 323] on div "Актуализация контактов" at bounding box center [1104, 330] width 168 height 19
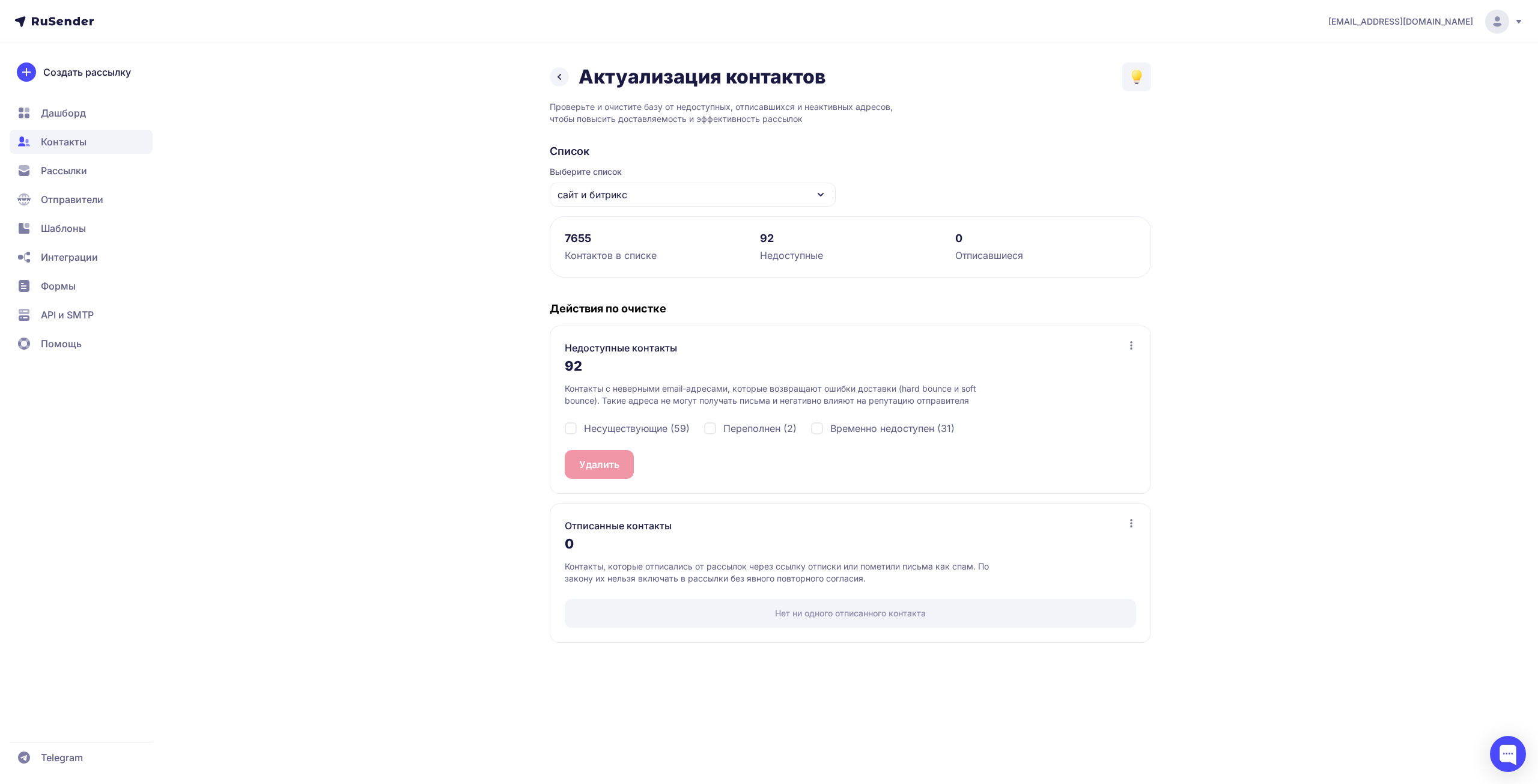
drag, startPoint x: 612, startPoint y: 421, endPoint x: 626, endPoint y: 426, distance: 14.9
click at [613, 421] on span "Несуществующие (59)" at bounding box center [637, 428] width 106 height 15
checkbox input "true"
click at [728, 429] on span "Переполнен (2)" at bounding box center [760, 428] width 73 height 15
checkbox input "true"
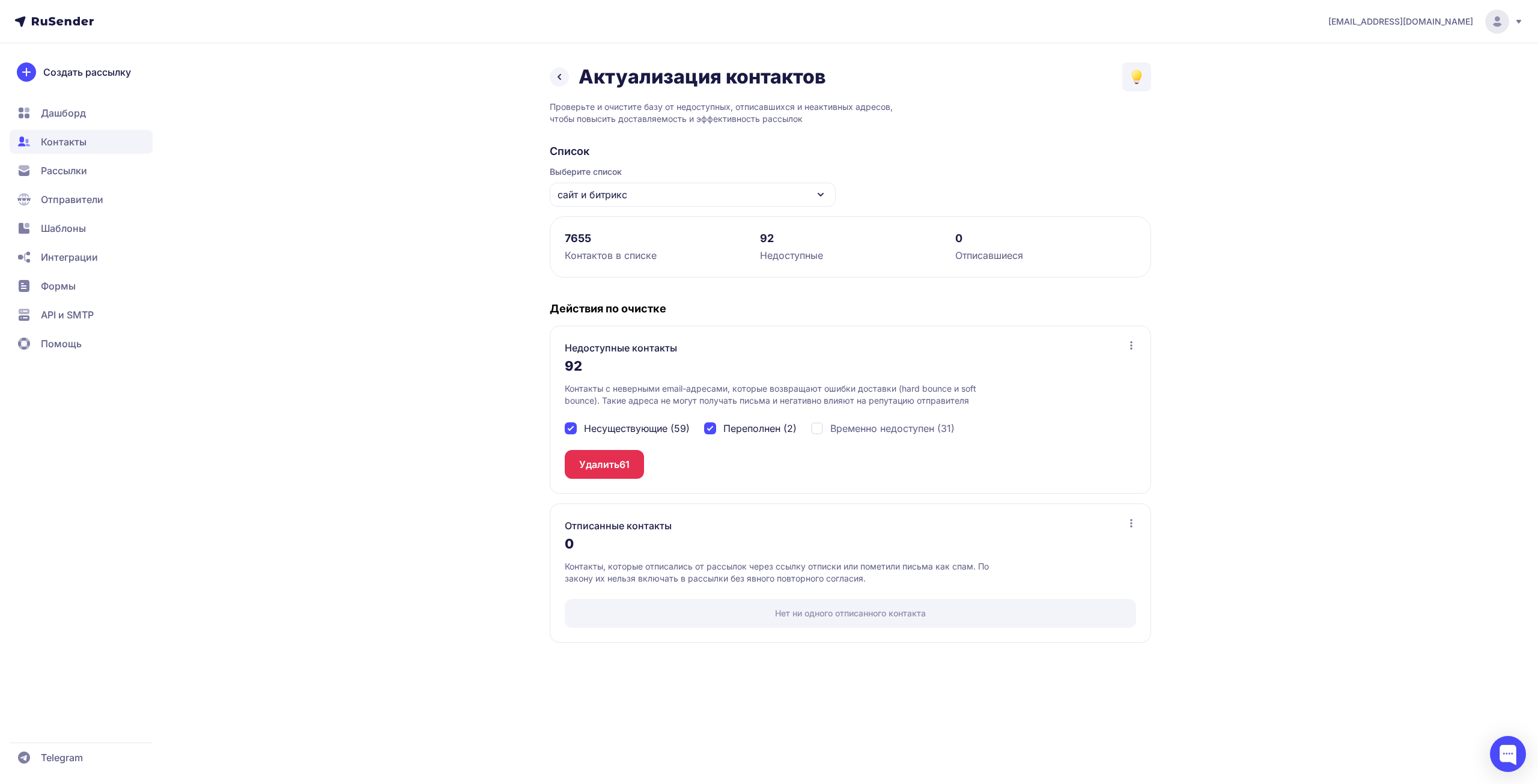
click at [871, 426] on span "Временно недоступен (31)" at bounding box center [892, 428] width 124 height 15
checkbox input "true"
click at [629, 464] on span "92" at bounding box center [626, 464] width 12 height 15
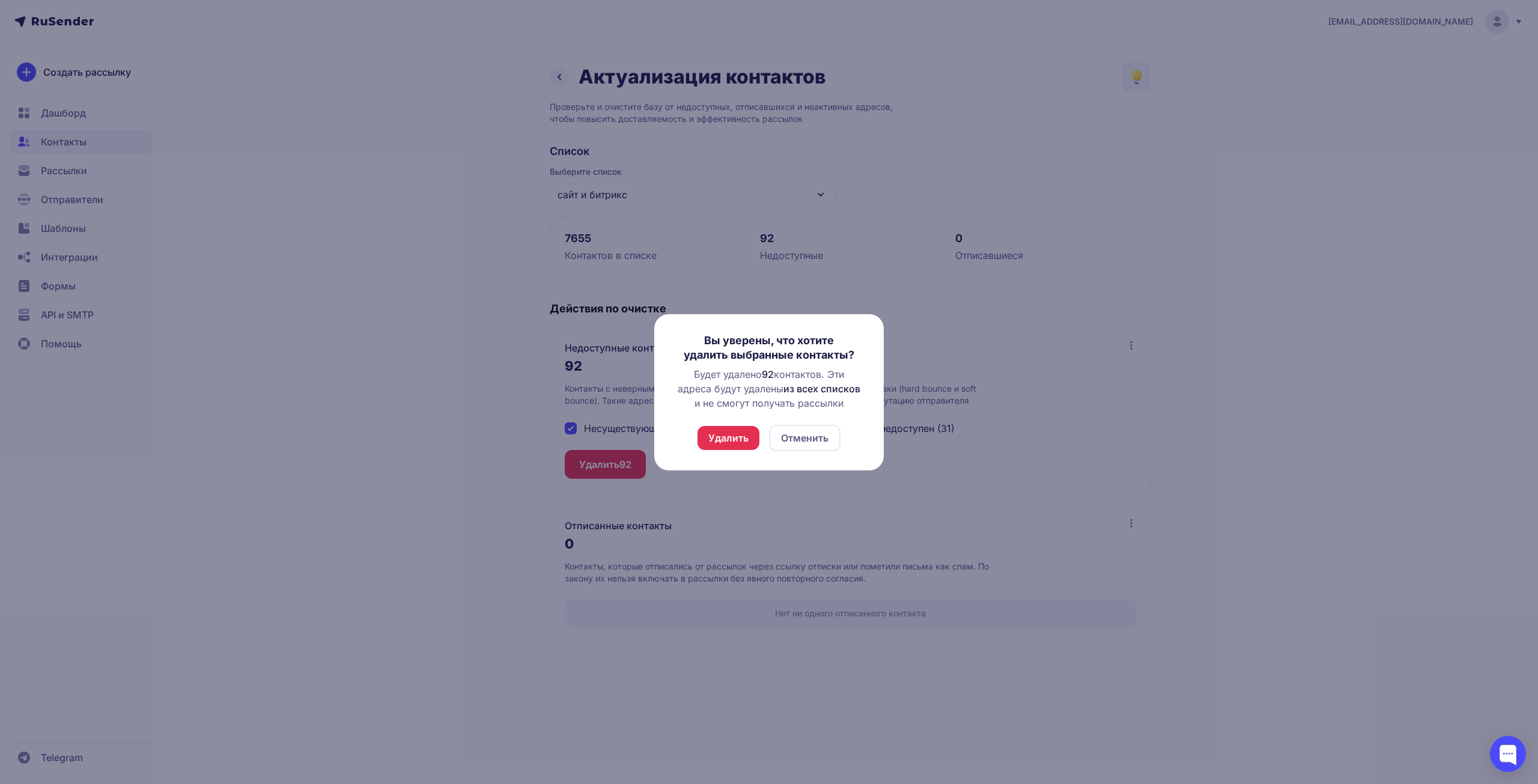
click at [746, 433] on button "Удалить" at bounding box center [729, 438] width 62 height 24
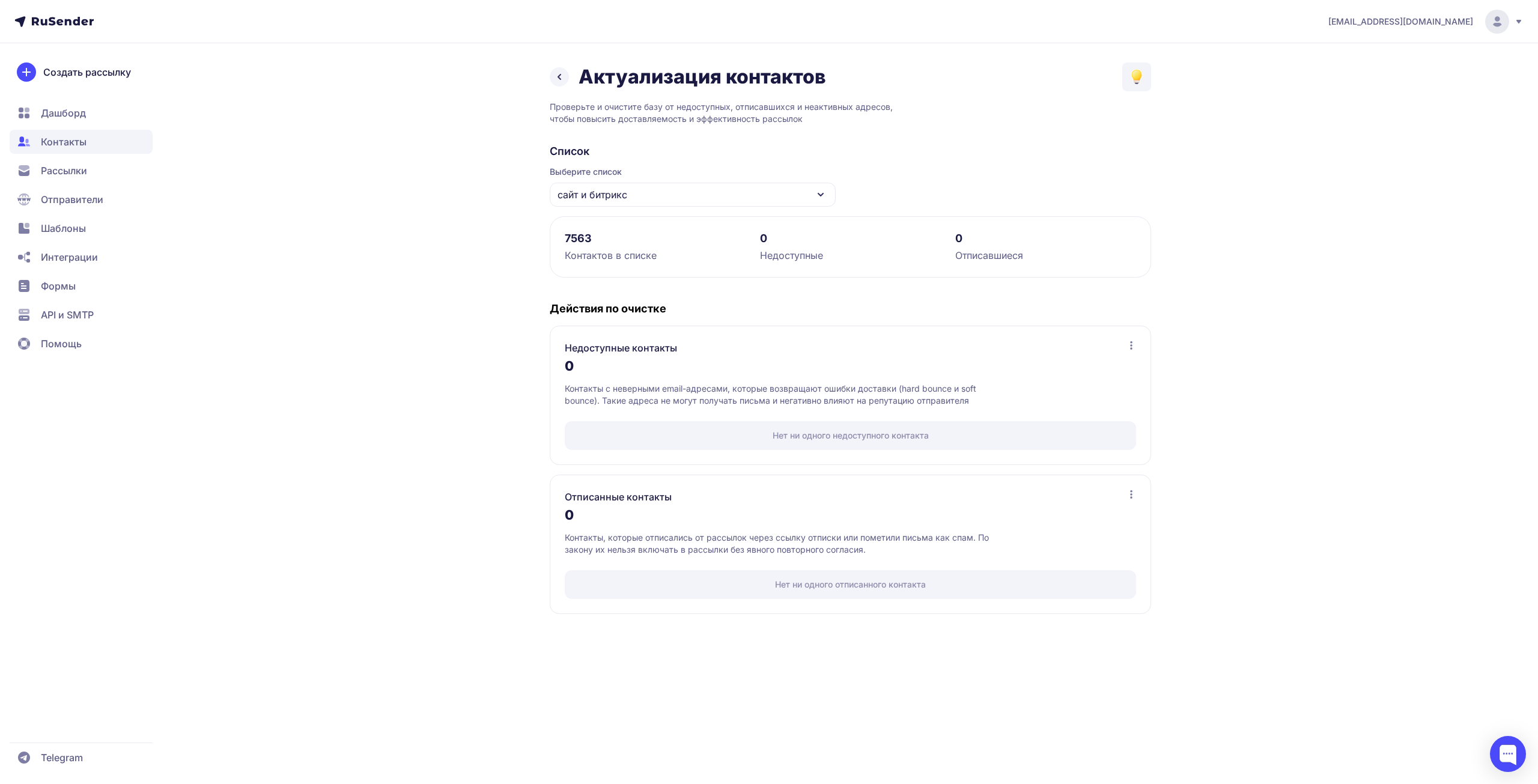
click at [79, 173] on span "Рассылки" at bounding box center [64, 171] width 46 height 15
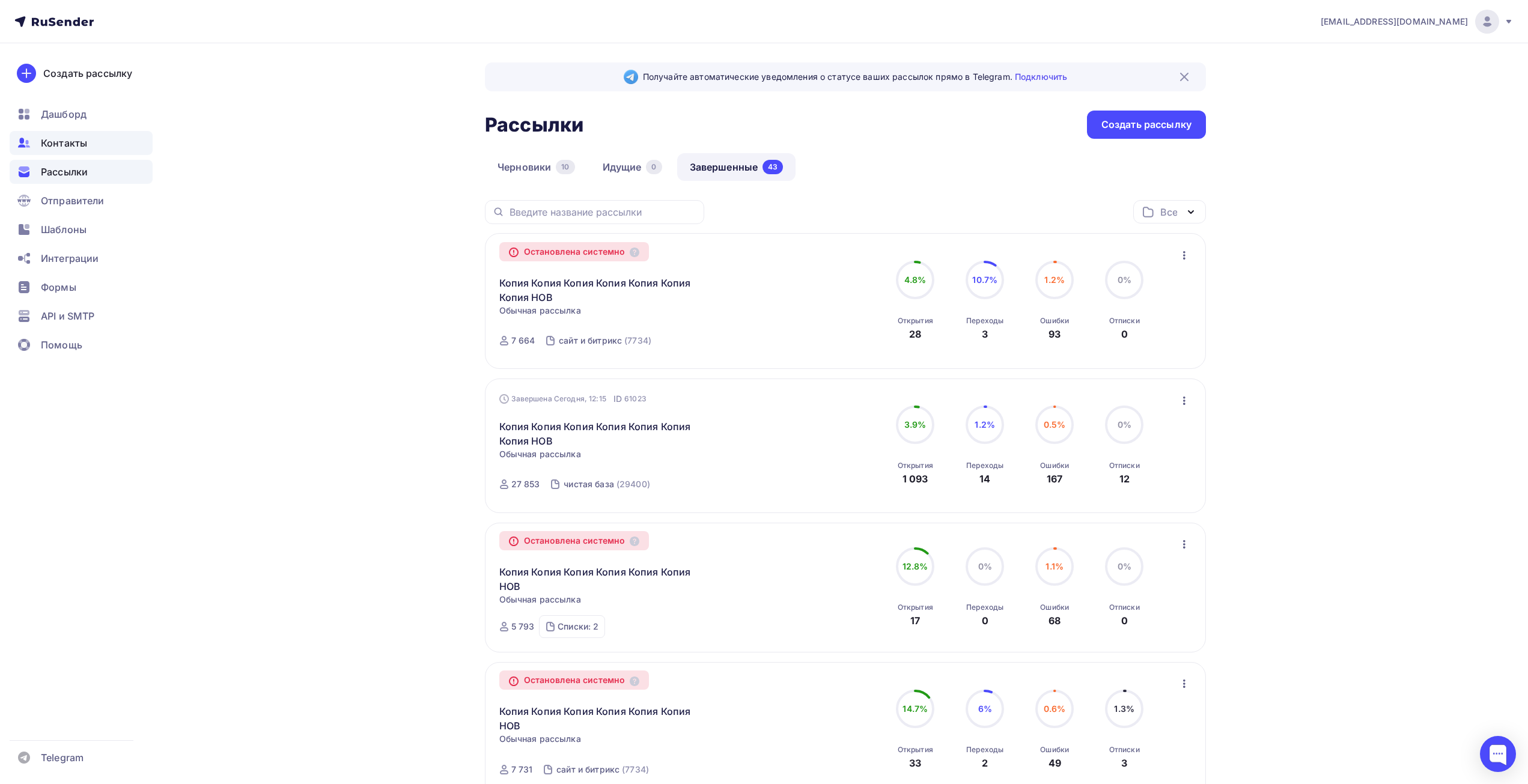
click at [82, 142] on span "Контакты" at bounding box center [64, 143] width 46 height 15
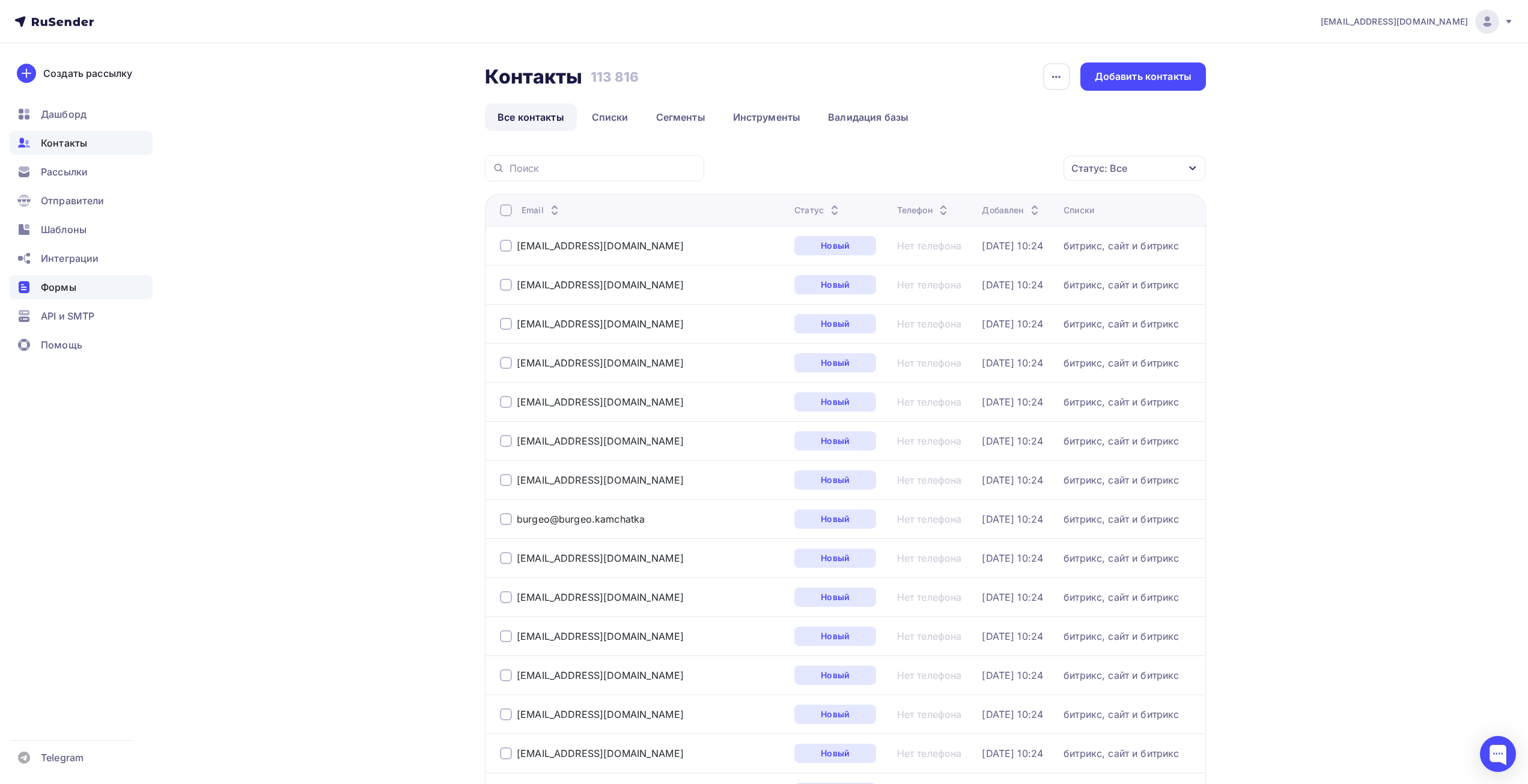
click at [71, 286] on span "Формы" at bounding box center [58, 287] width 36 height 15
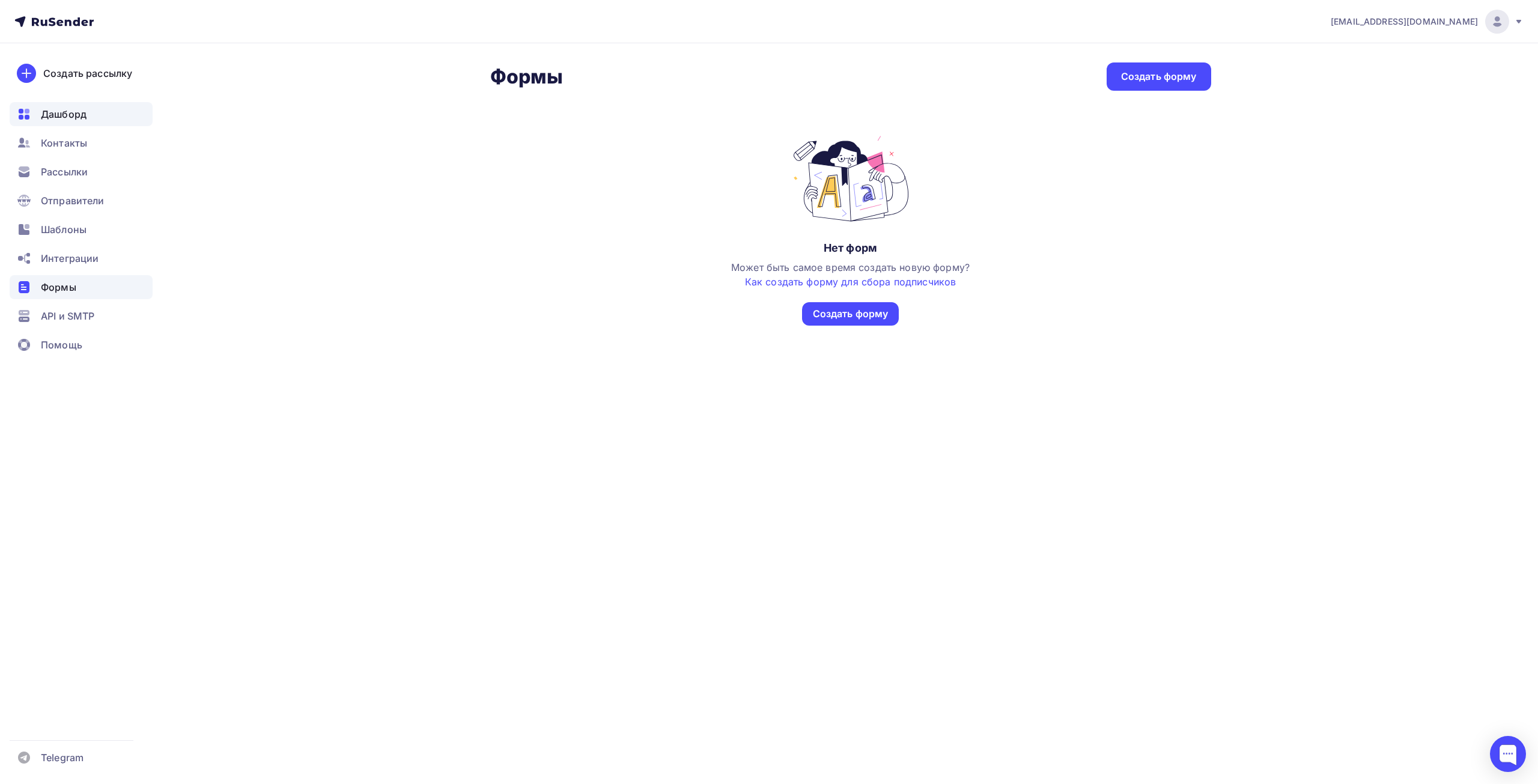
click at [55, 108] on span "Дашборд" at bounding box center [63, 114] width 45 height 15
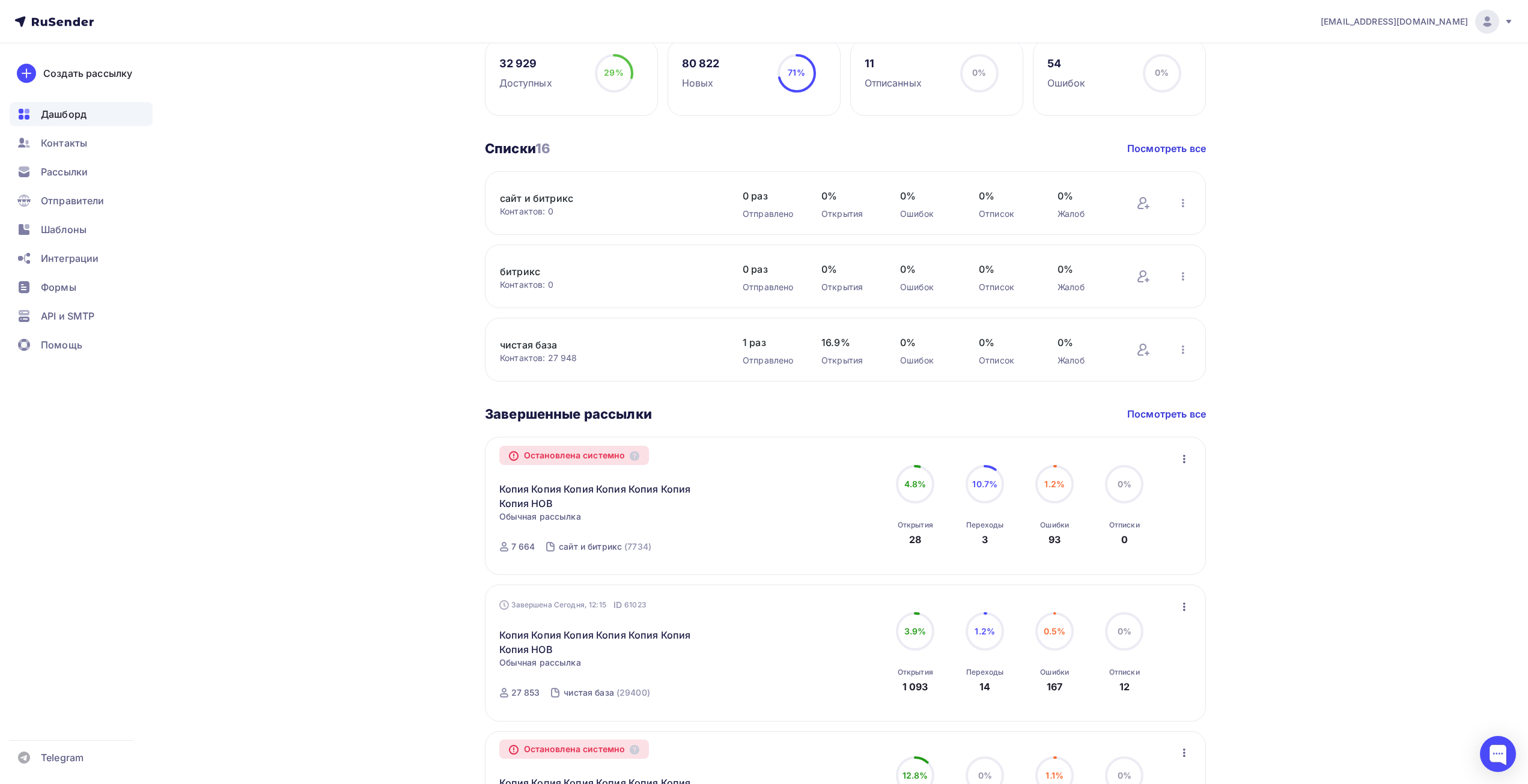
scroll to position [360, 0]
